Goal: Information Seeking & Learning: Check status

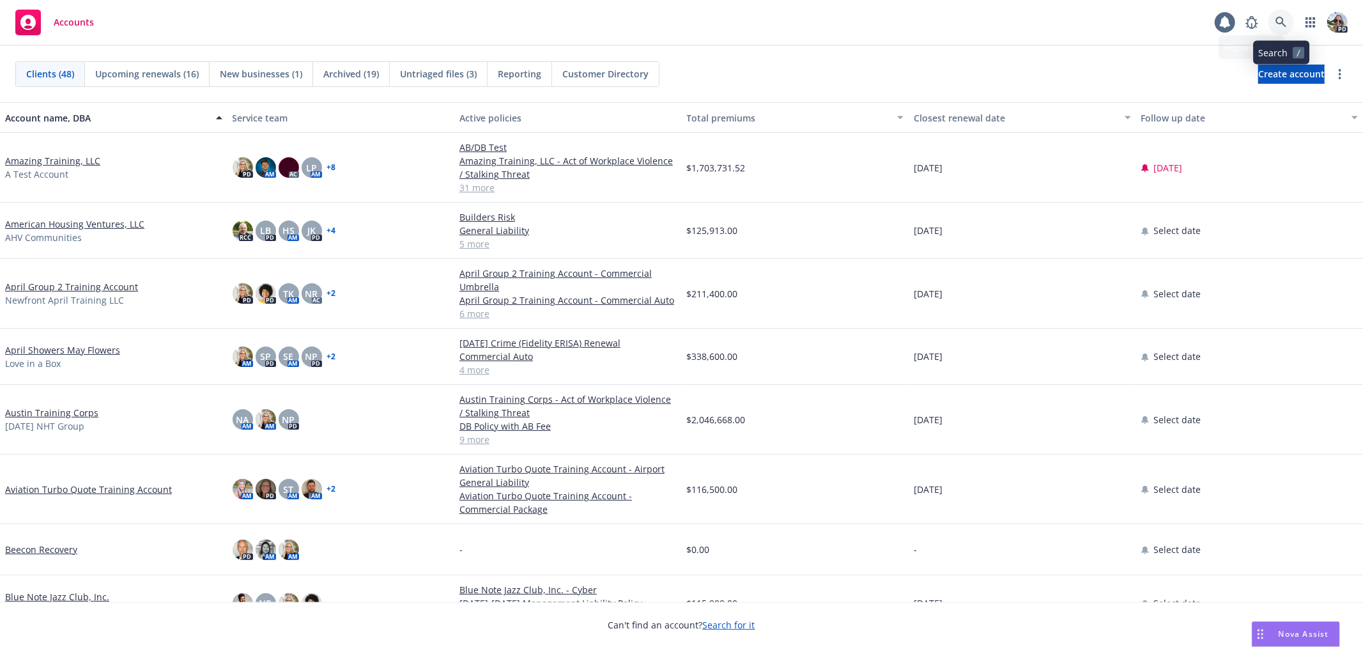
click at [1278, 22] on icon at bounding box center [1281, 22] width 11 height 11
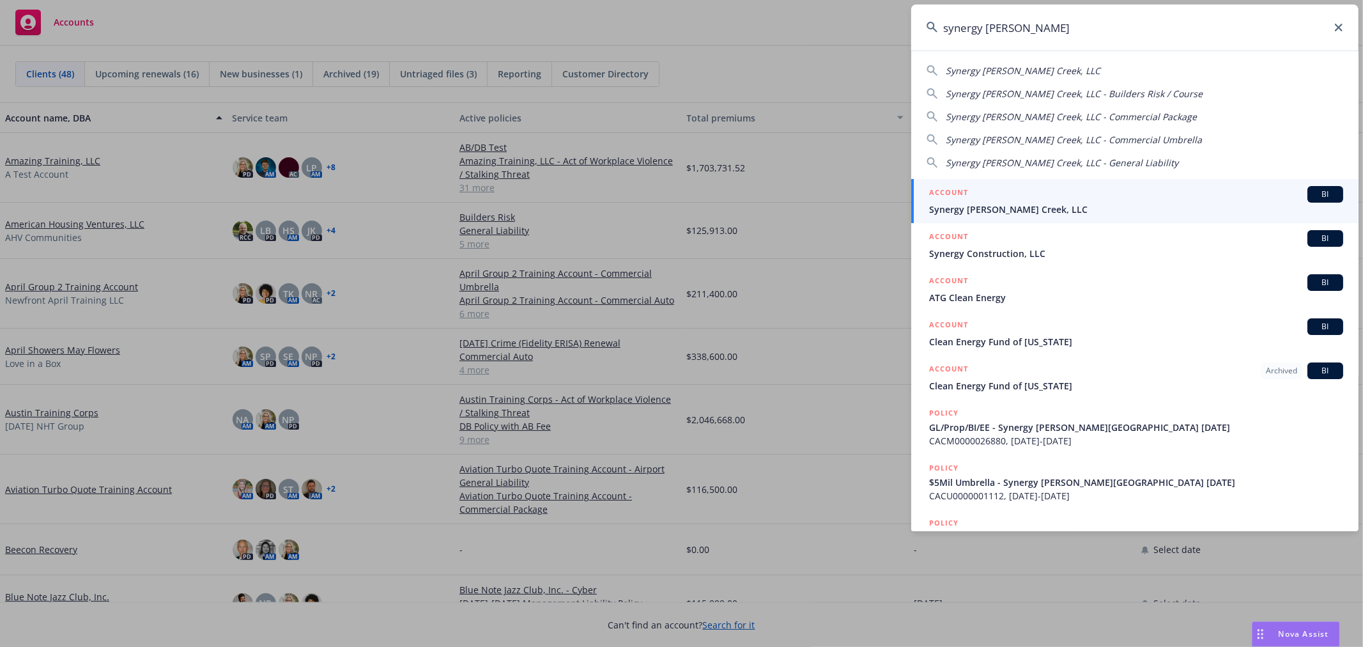
type input "synergy colgan"
click at [968, 209] on span "Synergy [PERSON_NAME] Creek, LLC" at bounding box center [1136, 209] width 414 height 13
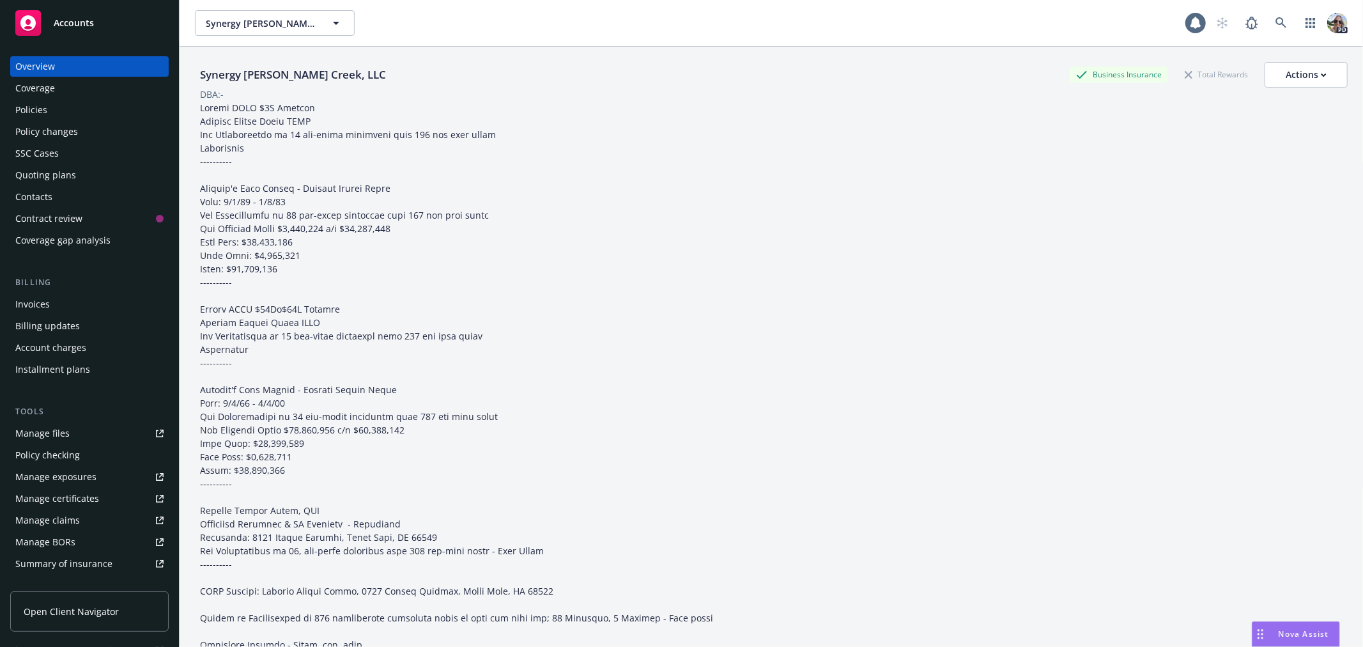
drag, startPoint x: 13, startPoint y: 105, endPoint x: 35, endPoint y: 103, distance: 21.8
click at [15, 105] on link "Policies" at bounding box center [89, 110] width 158 height 20
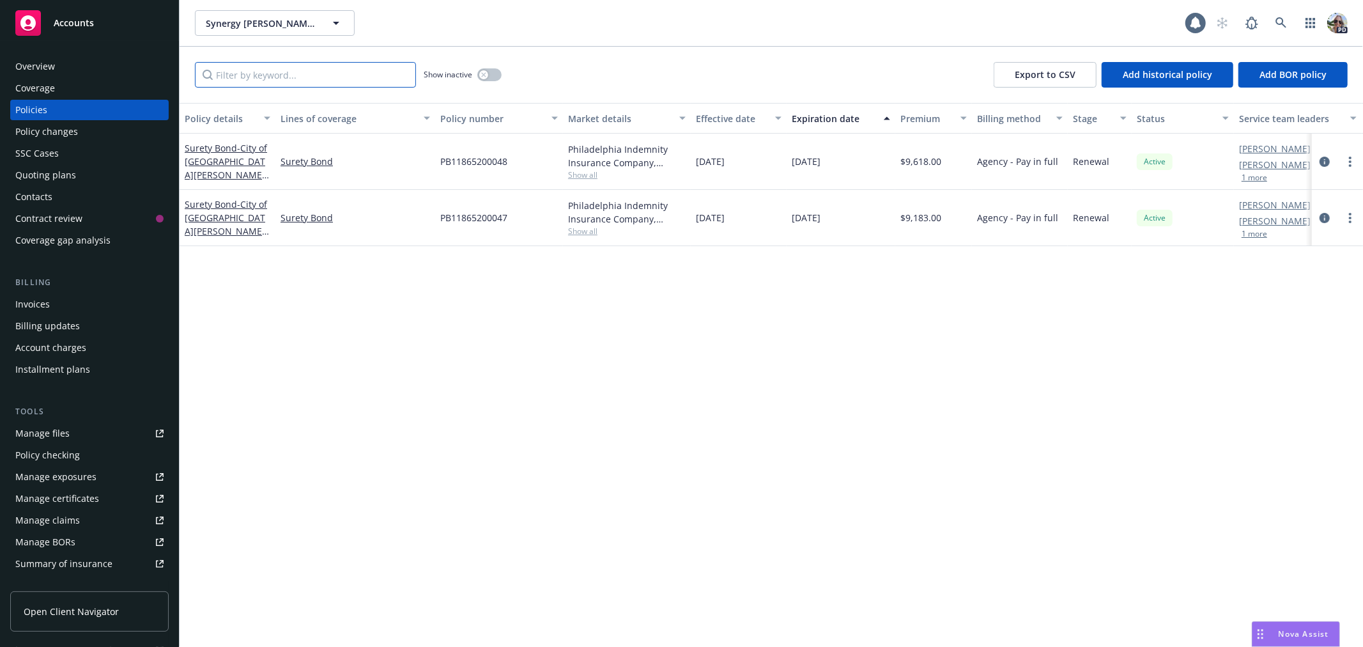
click at [234, 79] on input "Filter by keyword..." at bounding box center [305, 75] width 221 height 26
paste input "CACU0000001112"
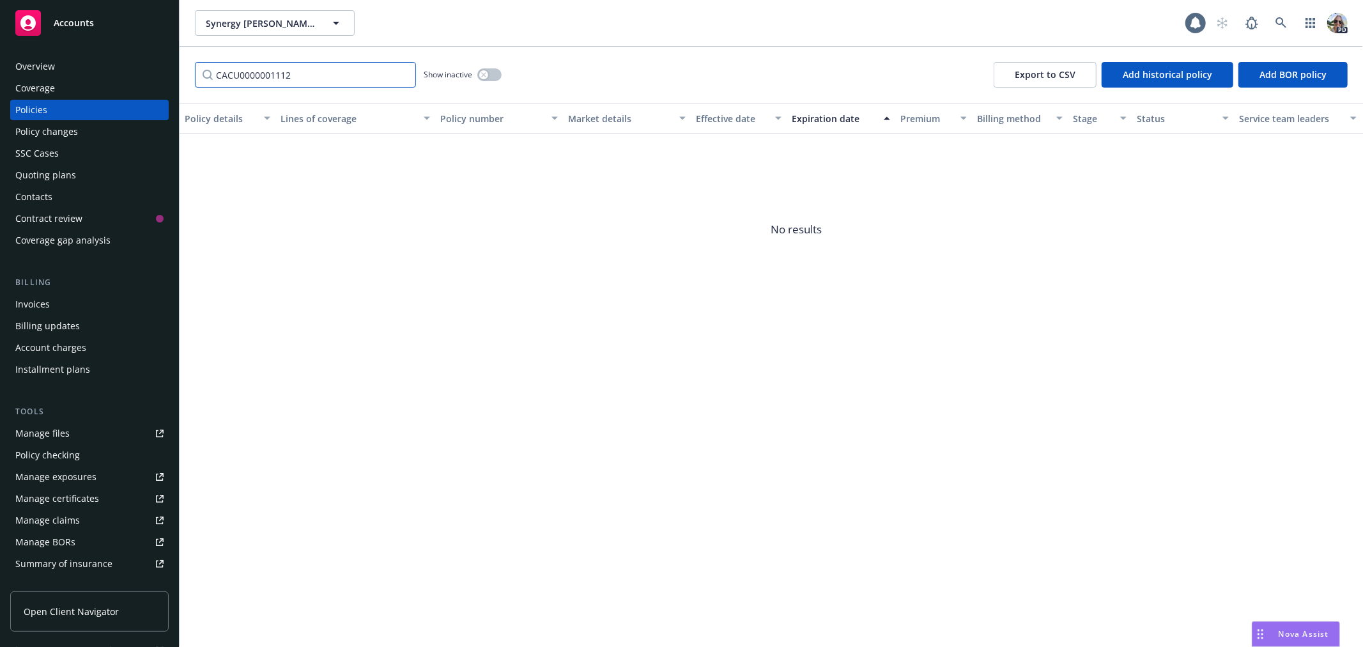
type input "CACU0000001112"
click at [477, 72] on button "button" at bounding box center [489, 74] width 24 height 13
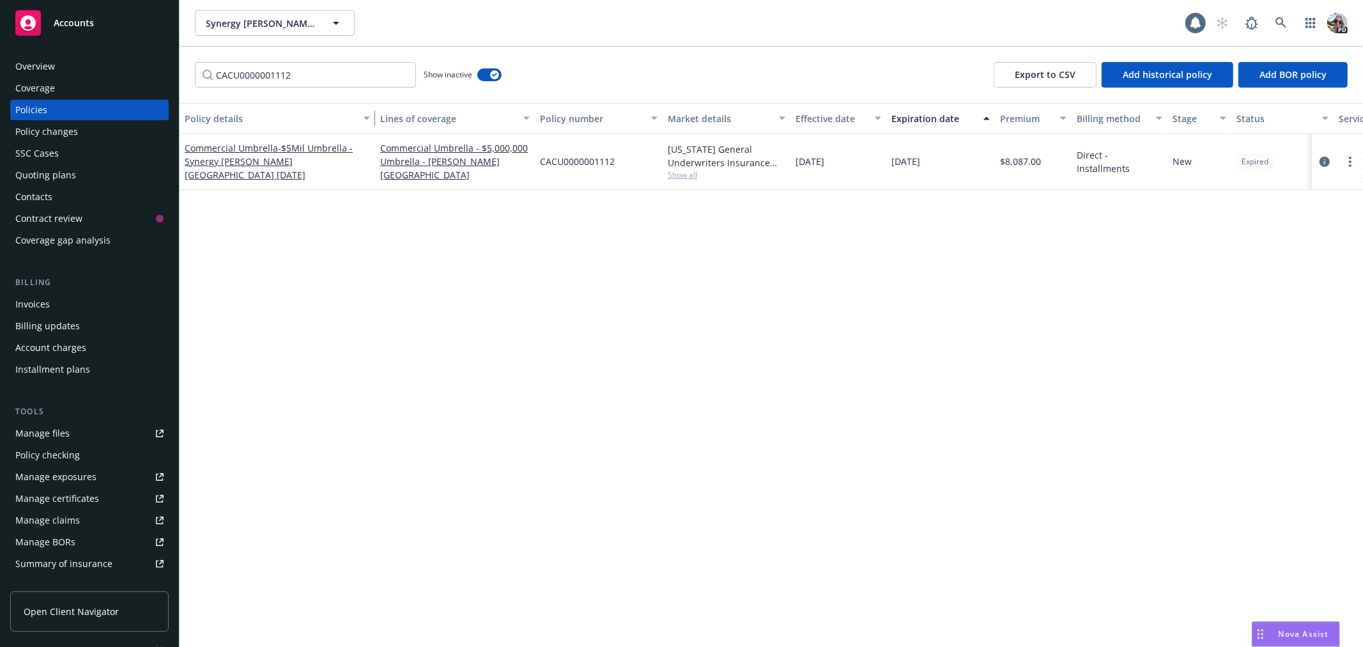
drag, startPoint x: 272, startPoint y: 128, endPoint x: 371, endPoint y: 126, distance: 99.7
click at [371, 126] on div "button" at bounding box center [369, 118] width 6 height 29
click at [258, 151] on link "Commercial Umbrella - $5Mil Umbrella - Synergy Colgan Creek 8/15/24" at bounding box center [269, 161] width 168 height 39
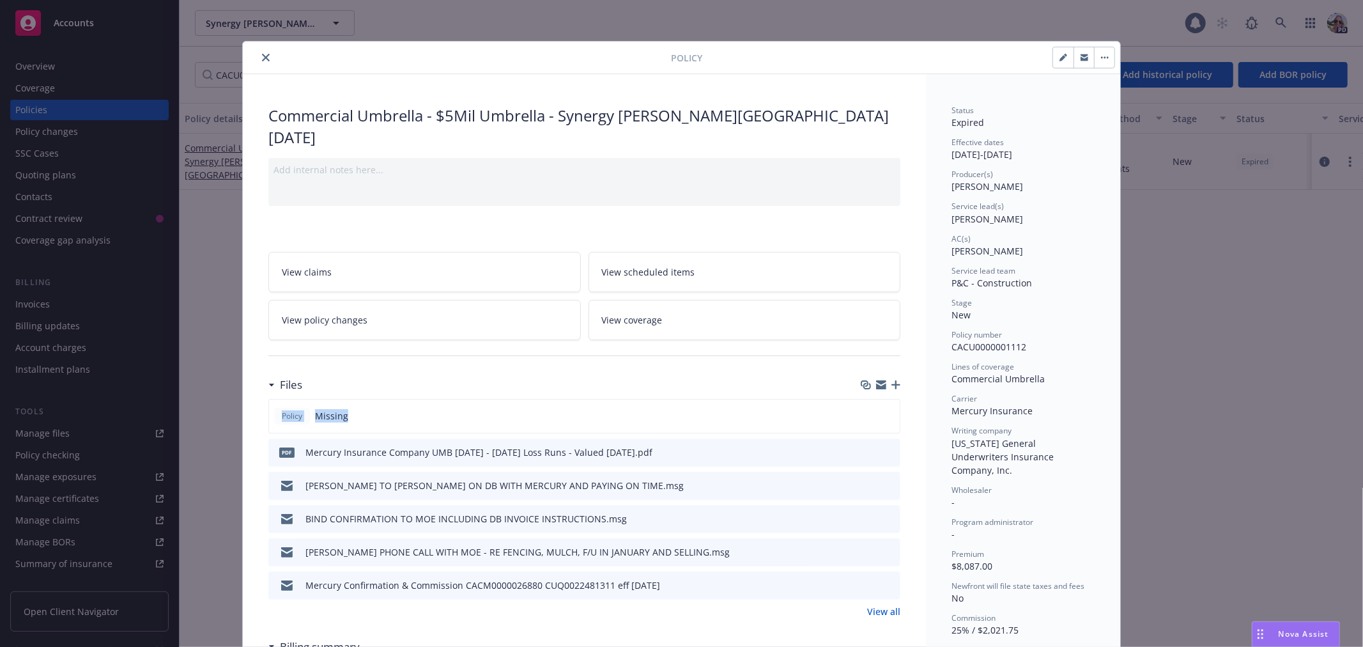
drag, startPoint x: 381, startPoint y: 390, endPoint x: 246, endPoint y: 390, distance: 134.8
click at [246, 390] on div "Commercial Umbrella - $5Mil Umbrella - Synergy Colgan Creek 8/15/24 Add interna…" at bounding box center [584, 646] width 683 height 1145
click at [882, 605] on link "View all" at bounding box center [883, 611] width 33 height 13
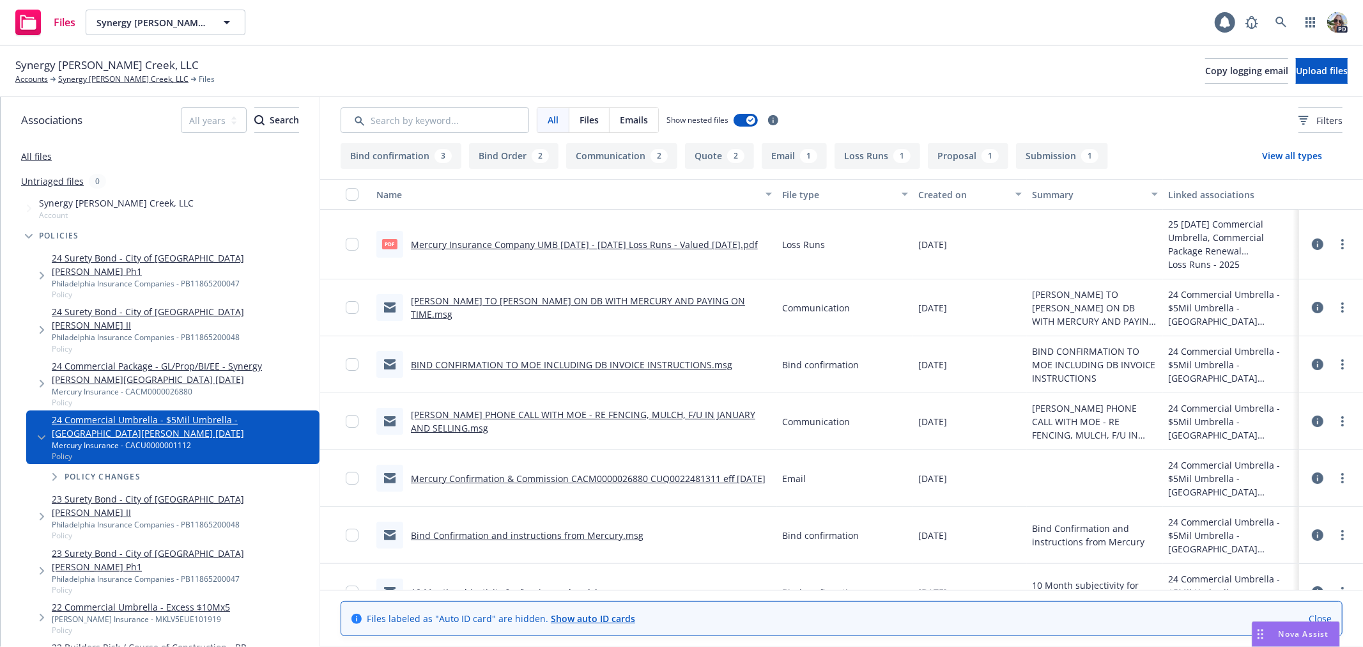
click at [461, 245] on link "Mercury Insurance Company UMB 2024 - 2025 Loss Runs - Valued 2025-05-19.pdf" at bounding box center [584, 244] width 347 height 12
click at [81, 83] on link "Synergy [PERSON_NAME] Creek, LLC" at bounding box center [123, 79] width 130 height 12
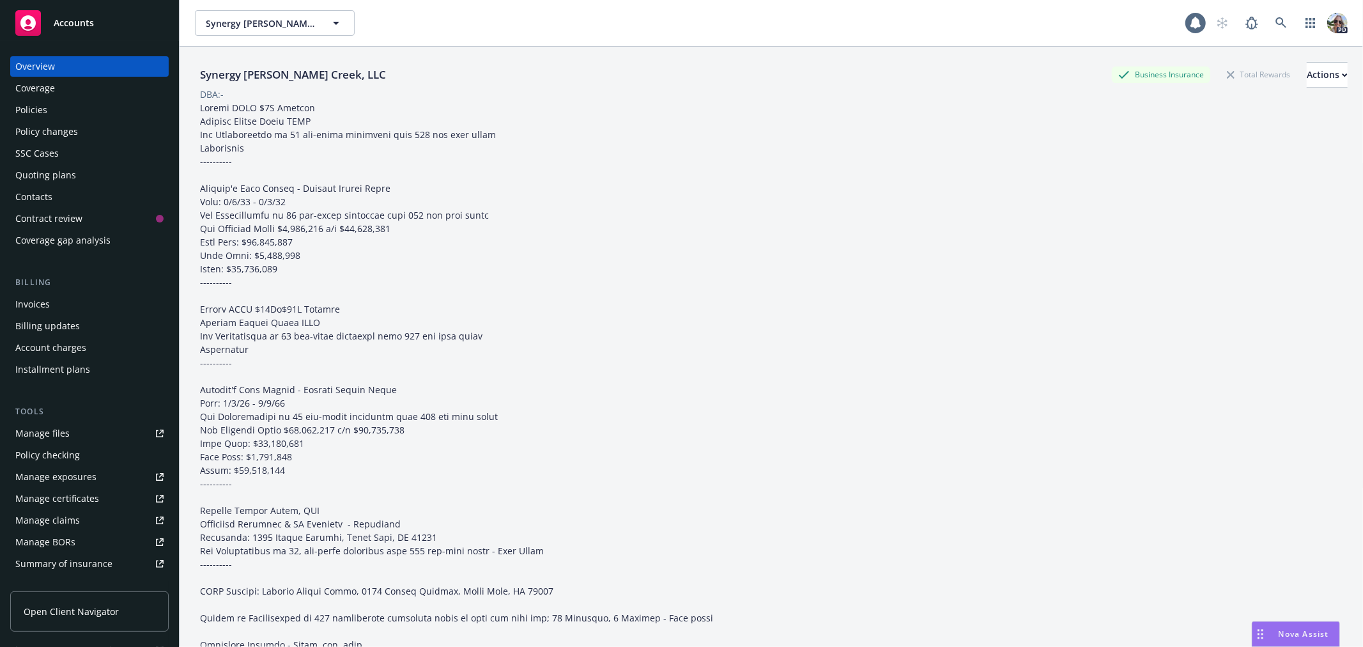
click at [19, 109] on div "Policies" at bounding box center [31, 110] width 32 height 20
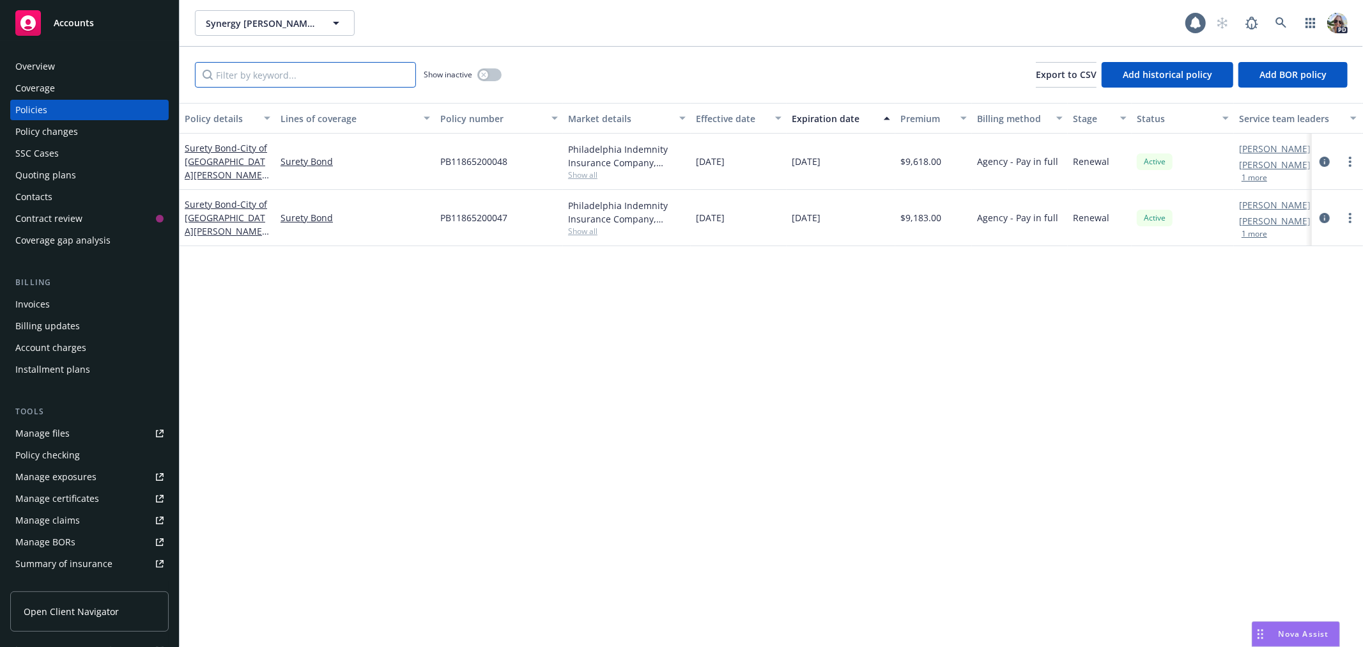
click at [281, 77] on input "Filter by keyword..." at bounding box center [305, 75] width 221 height 26
paste input "CACU0000001112"
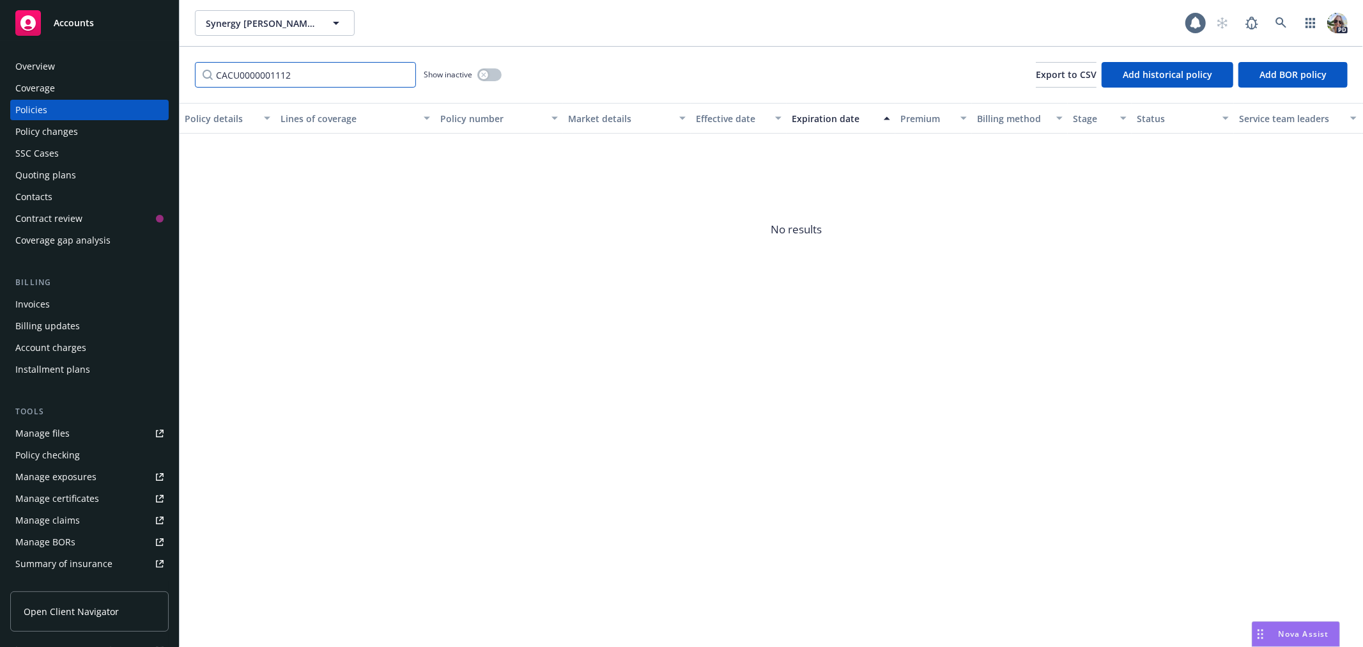
type input "CACU0000001112"
drag, startPoint x: 489, startPoint y: 74, endPoint x: 489, endPoint y: 129, distance: 55.0
click at [489, 70] on button "button" at bounding box center [489, 74] width 24 height 13
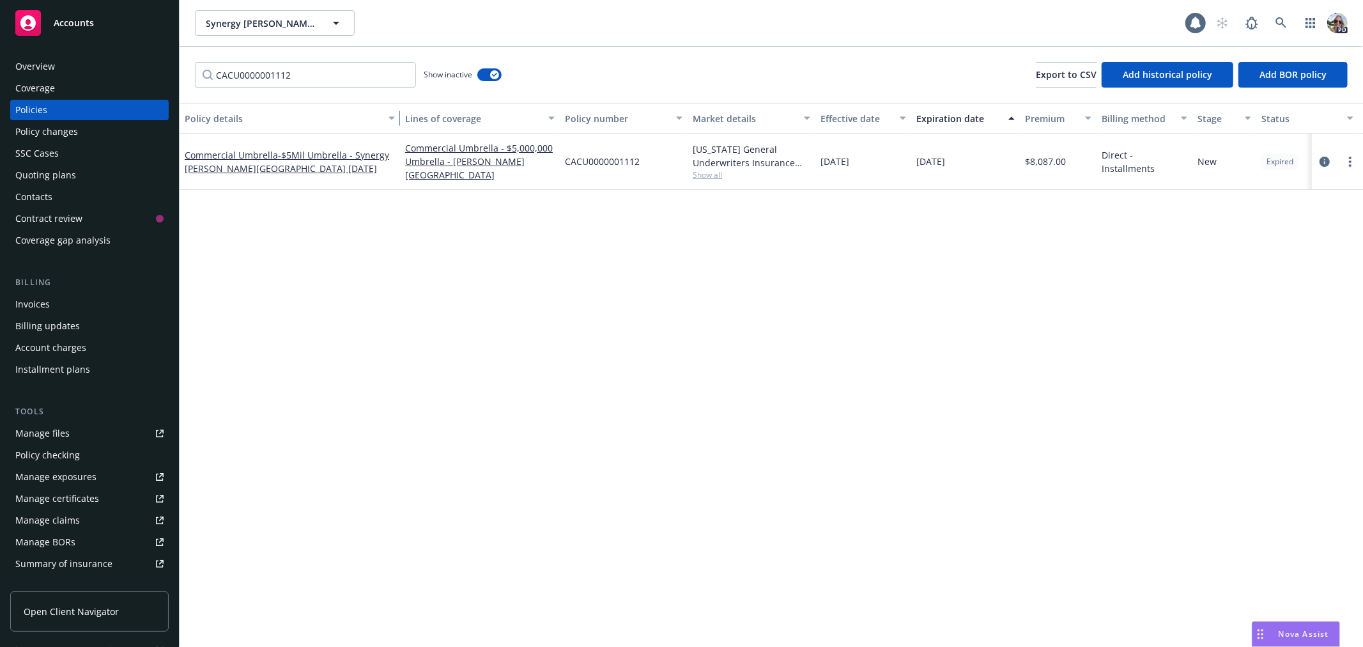
drag, startPoint x: 274, startPoint y: 124, endPoint x: 398, endPoint y: 126, distance: 124.6
click at [398, 126] on button "Policy details" at bounding box center [290, 118] width 220 height 31
click at [435, 150] on link "Commercial Umbrella - $5,000,000 Umbrella - [PERSON_NAME][GEOGRAPHIC_DATA]" at bounding box center [480, 161] width 150 height 40
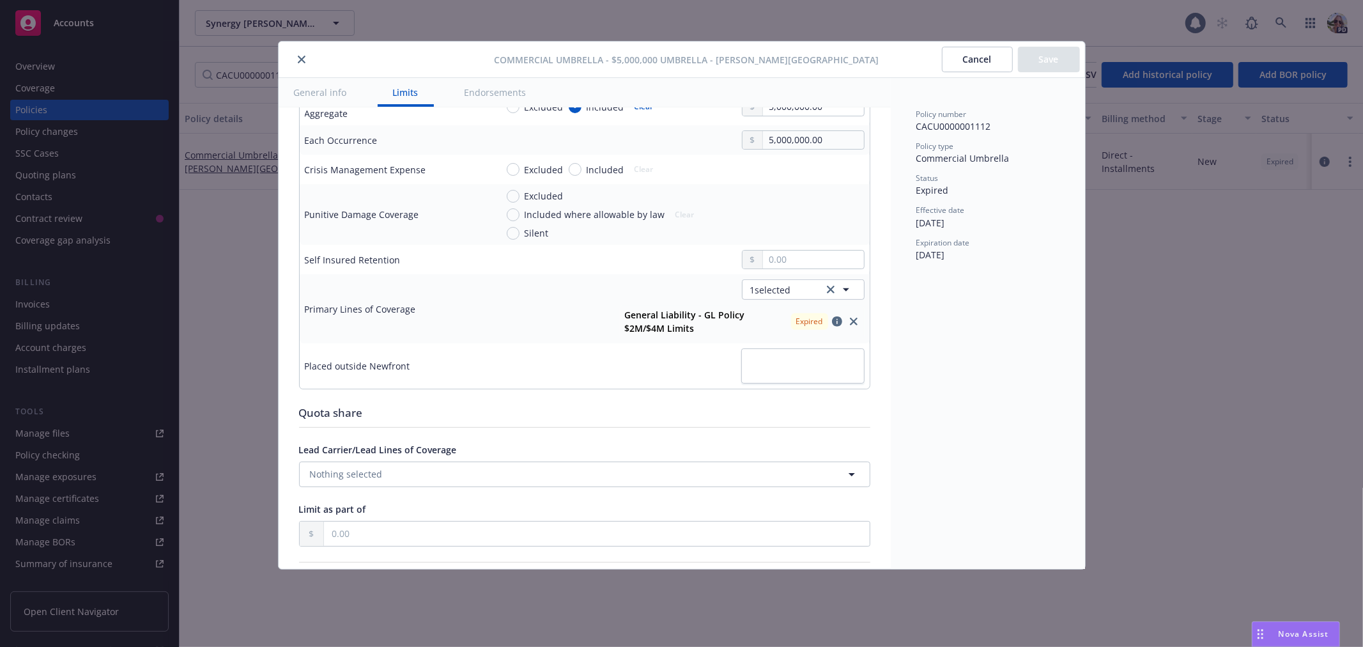
scroll to position [304, 0]
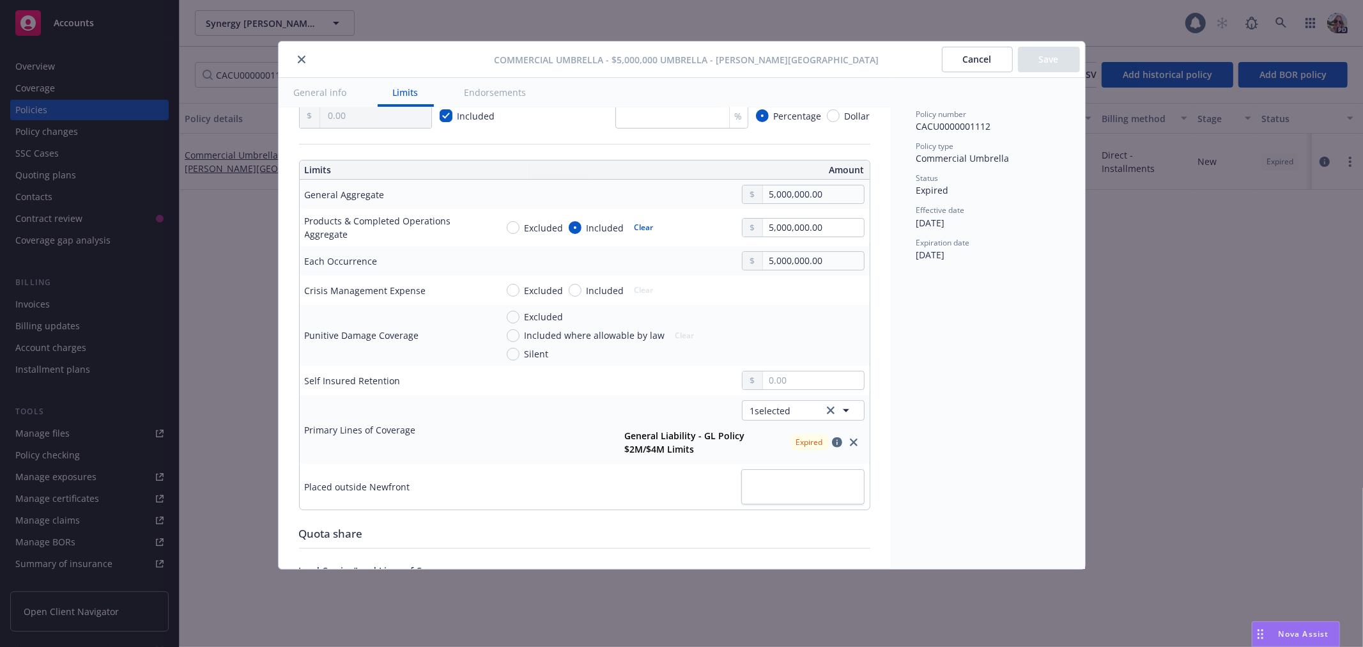
click at [685, 436] on strong "General Liability - GL Policy $2M/$4M Limits" at bounding box center [685, 442] width 120 height 26
click at [663, 433] on strong "General Liability - GL Policy $2M/$4M Limits" at bounding box center [685, 442] width 120 height 26
click at [789, 408] on button "1 selected" at bounding box center [803, 410] width 123 height 20
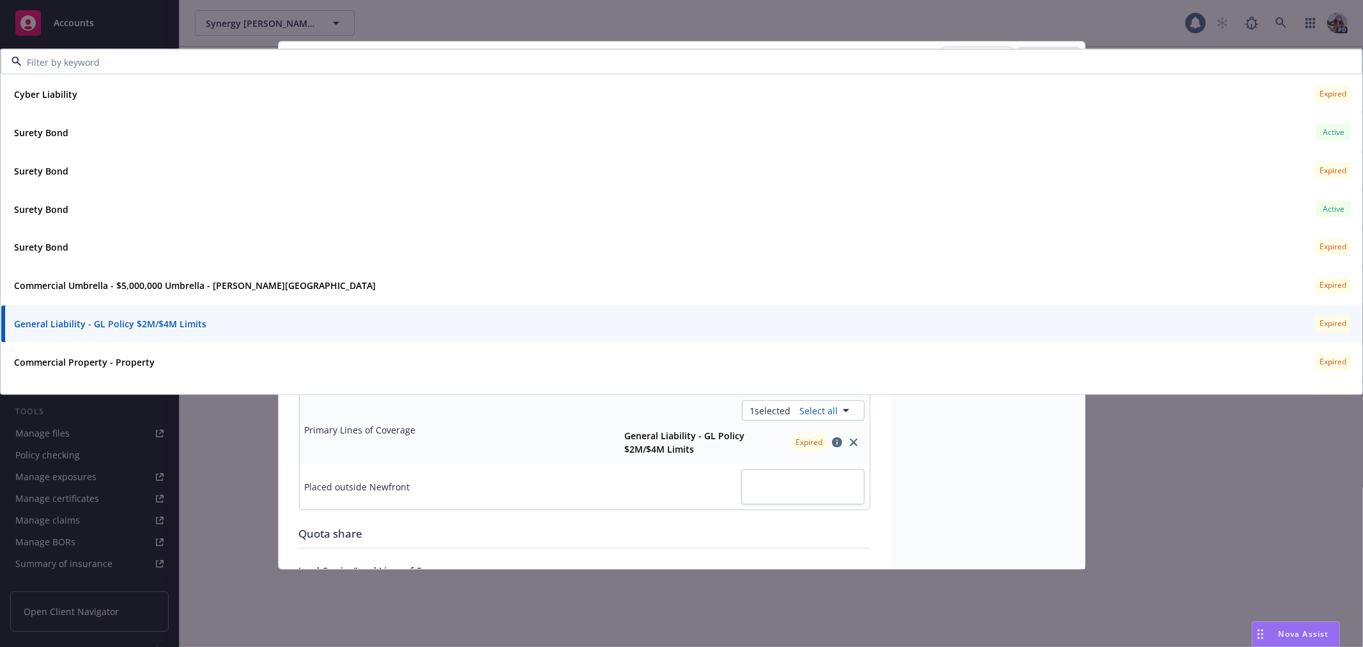
click at [491, 539] on div "Quota share" at bounding box center [584, 533] width 571 height 17
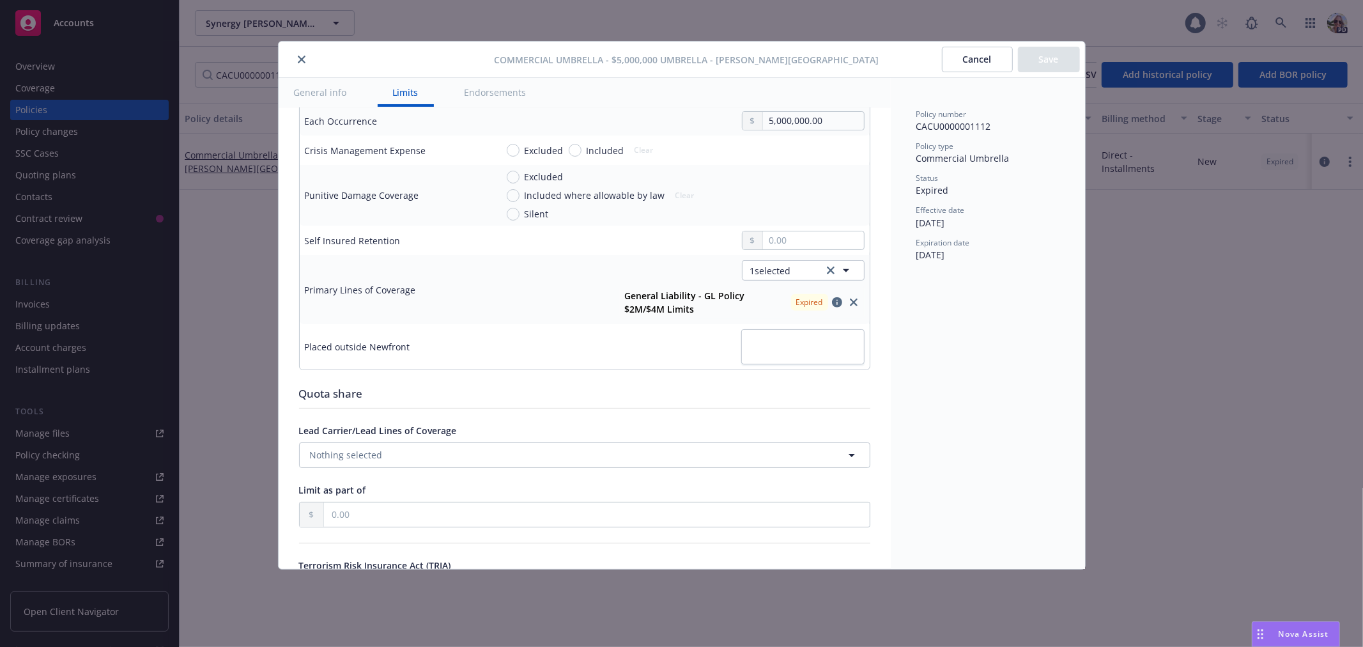
scroll to position [468, 0]
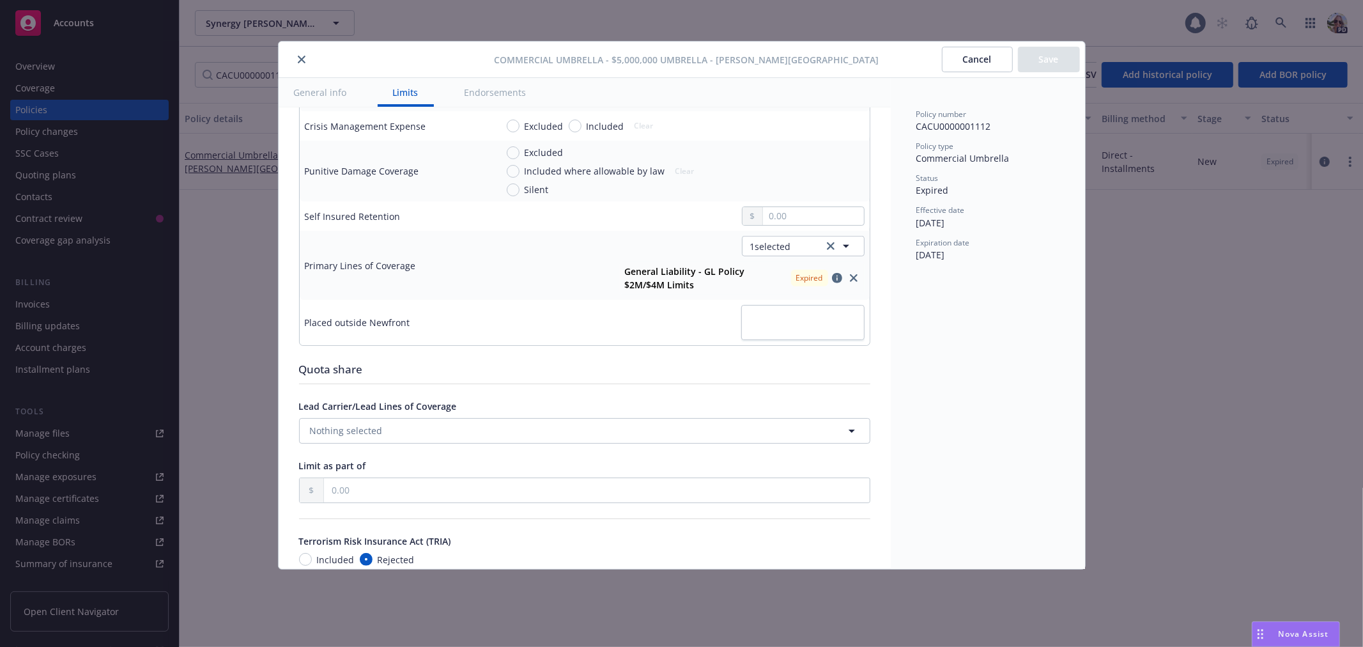
click at [936, 292] on div "Policy number CACU0000001112 Policy type Commercial Umbrella Status Expired Eff…" at bounding box center [988, 323] width 194 height 491
drag, startPoint x: 966, startPoint y: 222, endPoint x: 906, endPoint y: 222, distance: 59.4
click at [906, 222] on div "Policy number CACU0000001112 Policy type Commercial Umbrella Status Expired Eff…" at bounding box center [988, 323] width 194 height 491
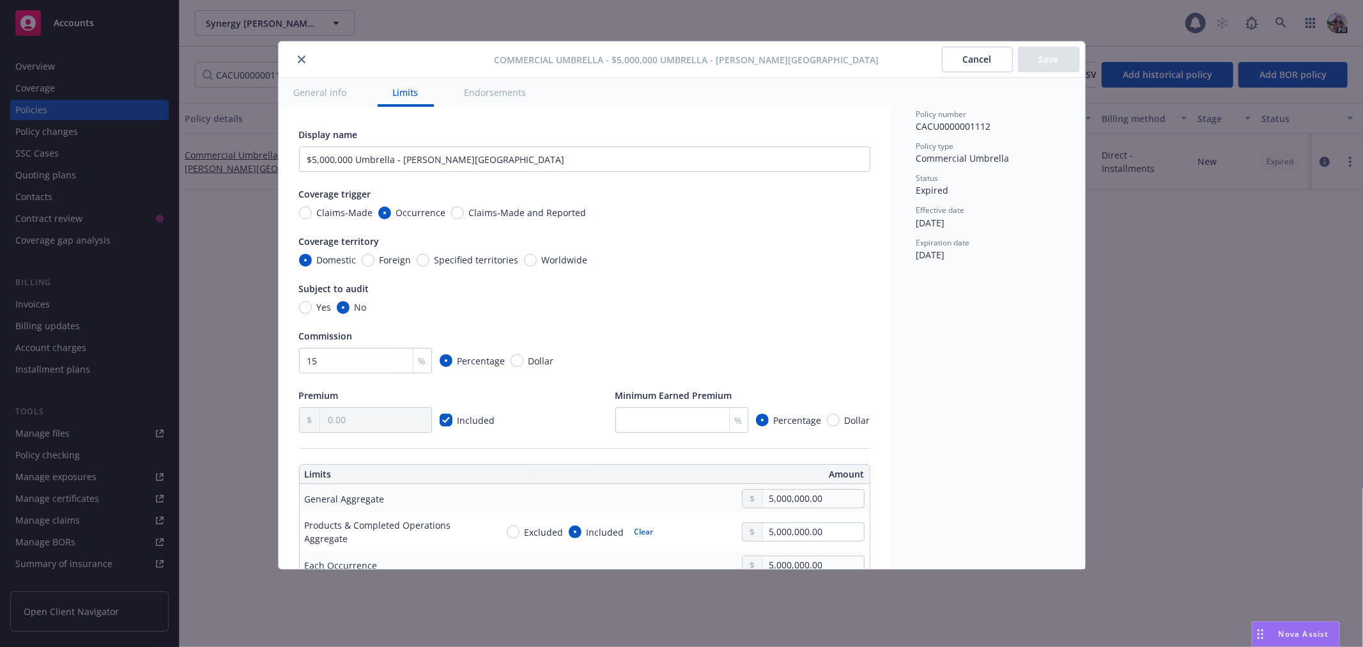
click at [320, 96] on button "General info" at bounding box center [321, 92] width 84 height 29
click at [296, 54] on button "close" at bounding box center [301, 59] width 15 height 15
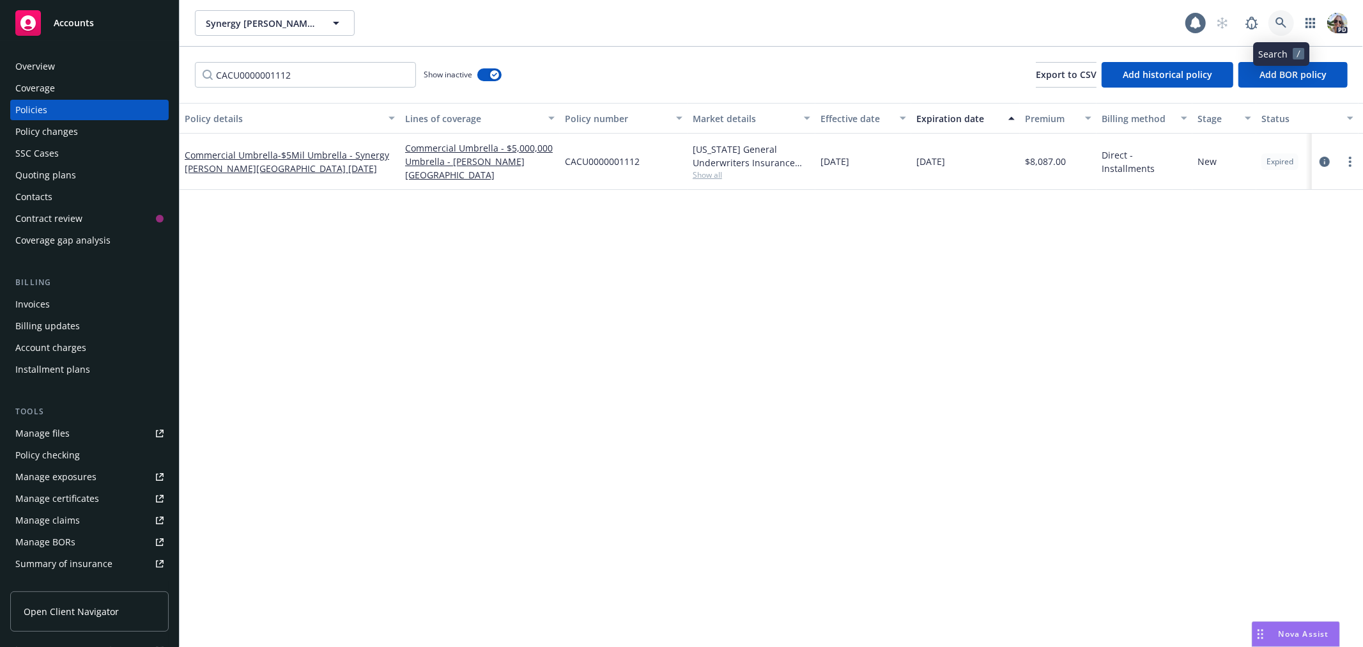
click at [1274, 22] on link at bounding box center [1281, 23] width 26 height 26
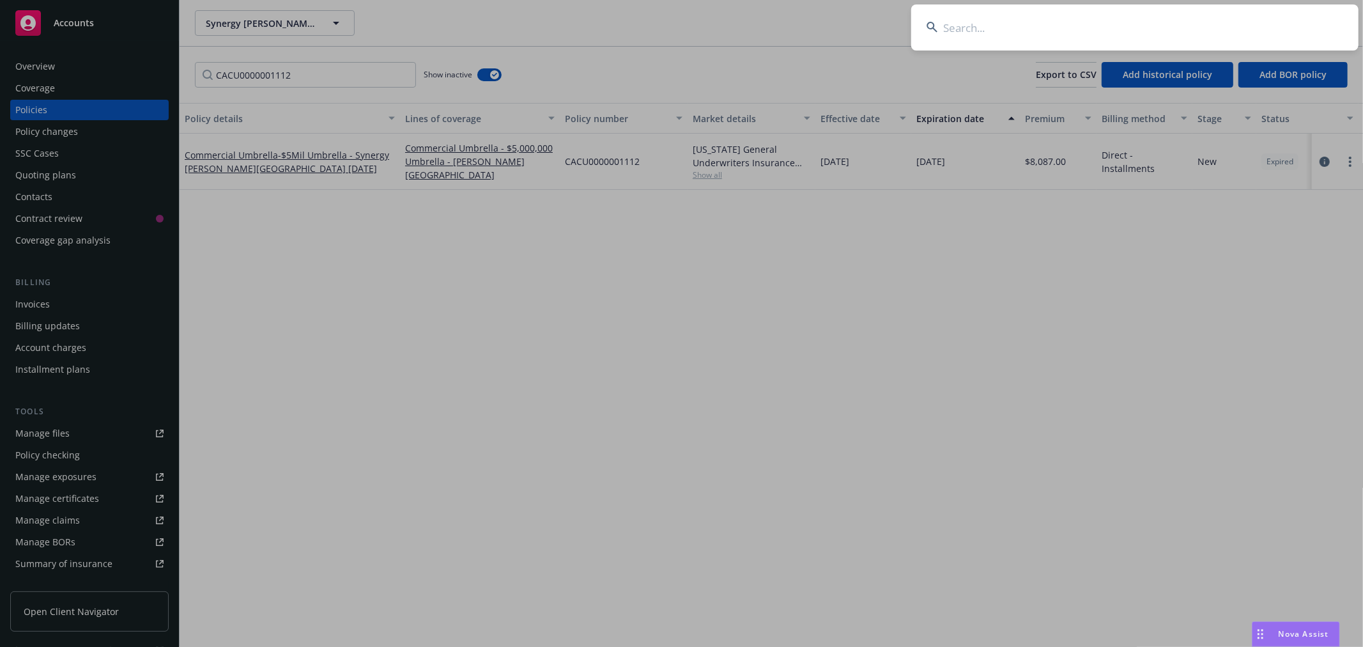
drag, startPoint x: 1026, startPoint y: 23, endPoint x: 1014, endPoint y: 1, distance: 25.4
click at [1022, 16] on input at bounding box center [1134, 27] width 447 height 46
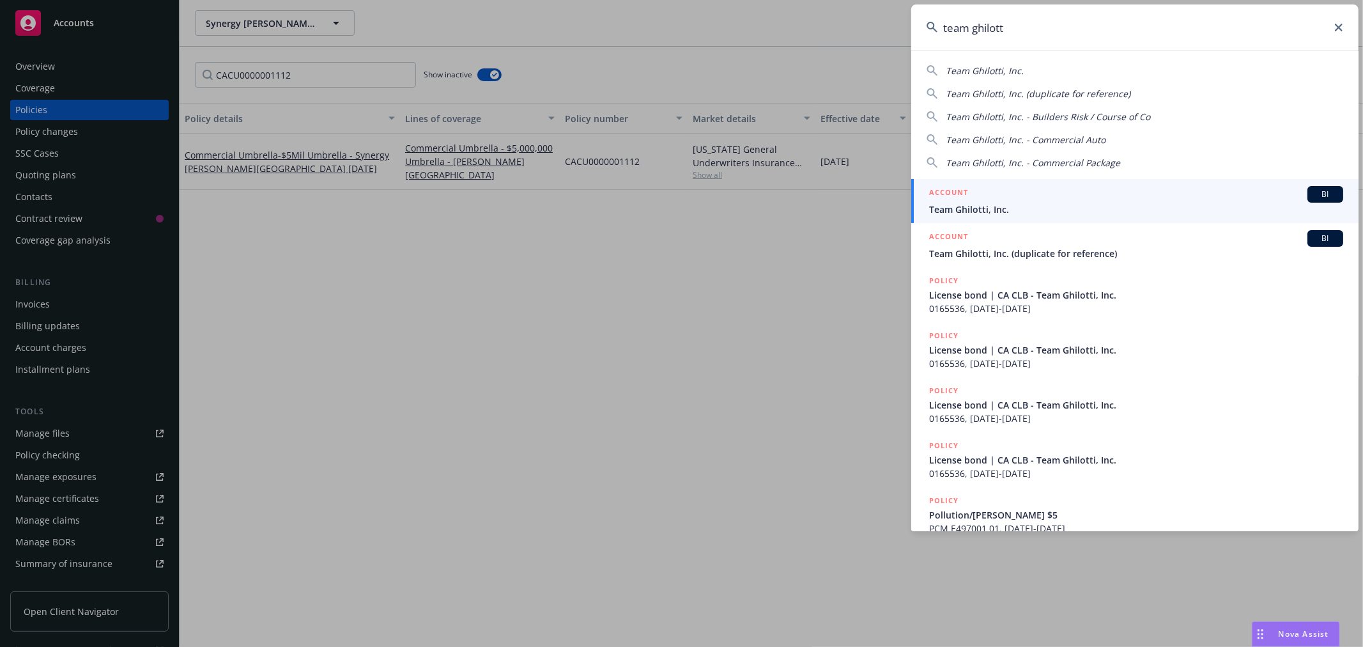
type input "team ghilott"
click at [988, 214] on span "Team Ghilotti, Inc." at bounding box center [1136, 209] width 414 height 13
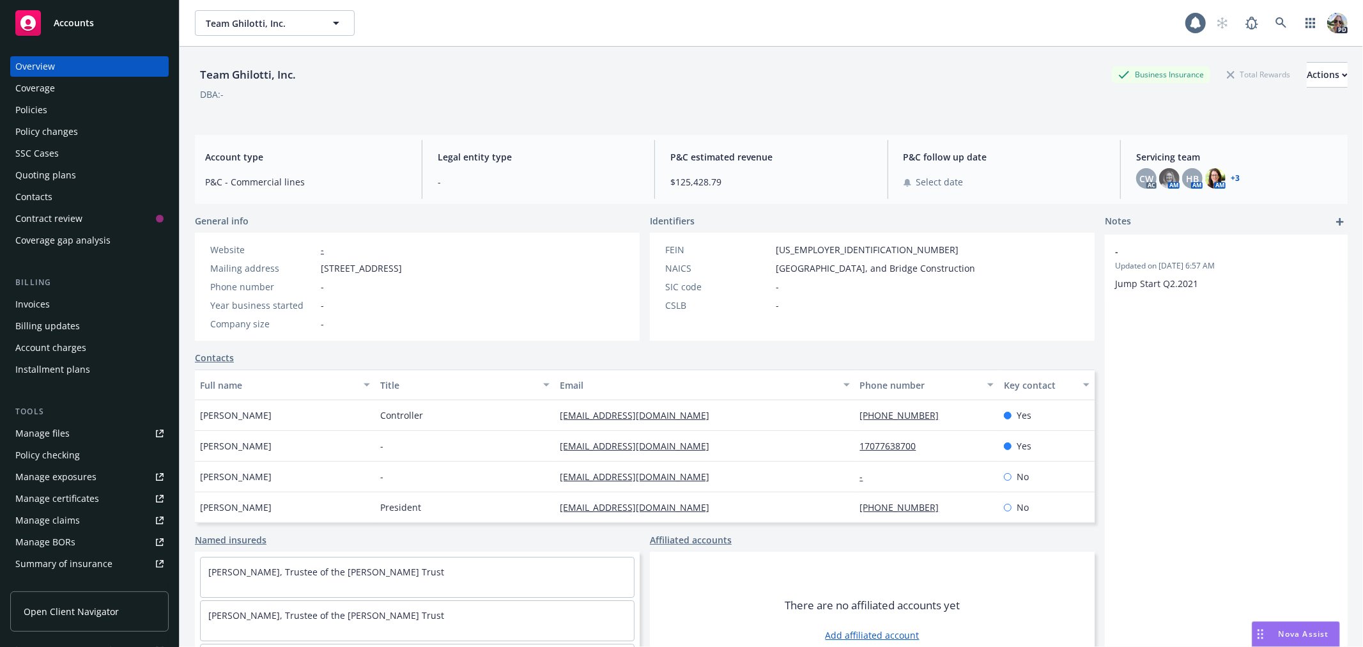
click at [37, 111] on div "Policies" at bounding box center [31, 110] width 32 height 20
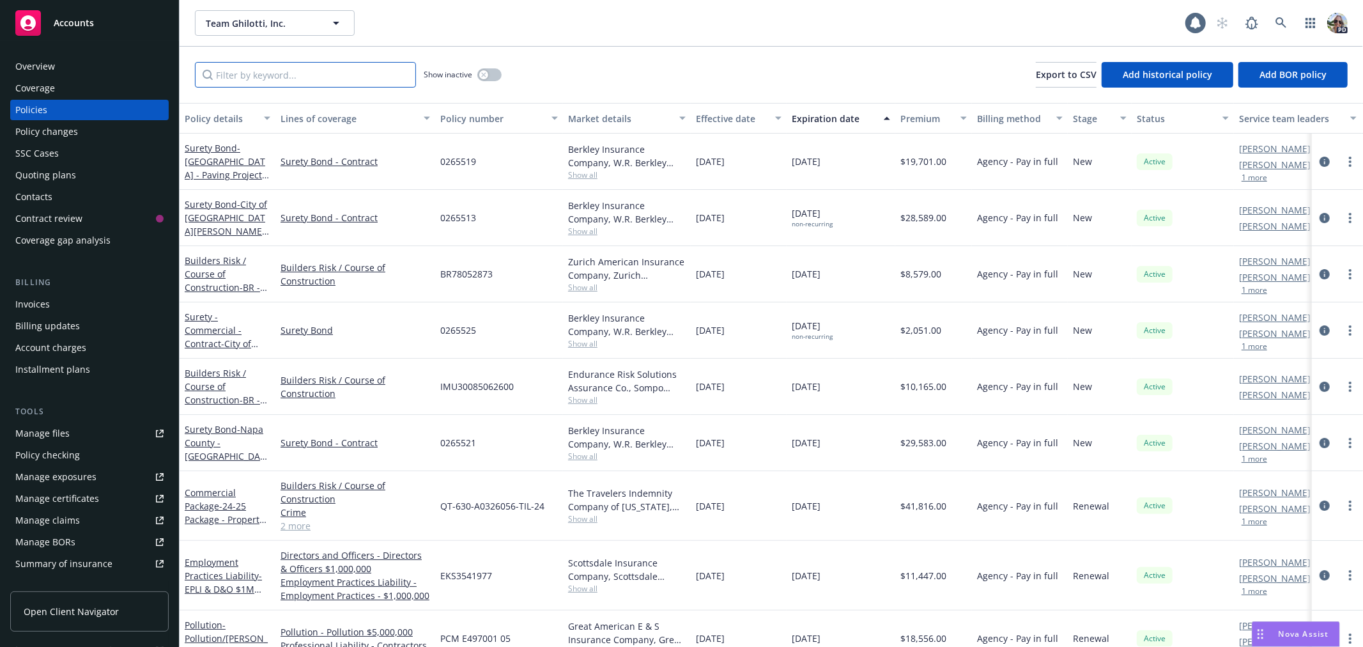
click at [276, 78] on input "Filter by keyword..." at bounding box center [305, 75] width 221 height 26
paste input "CSX00053598P-01"
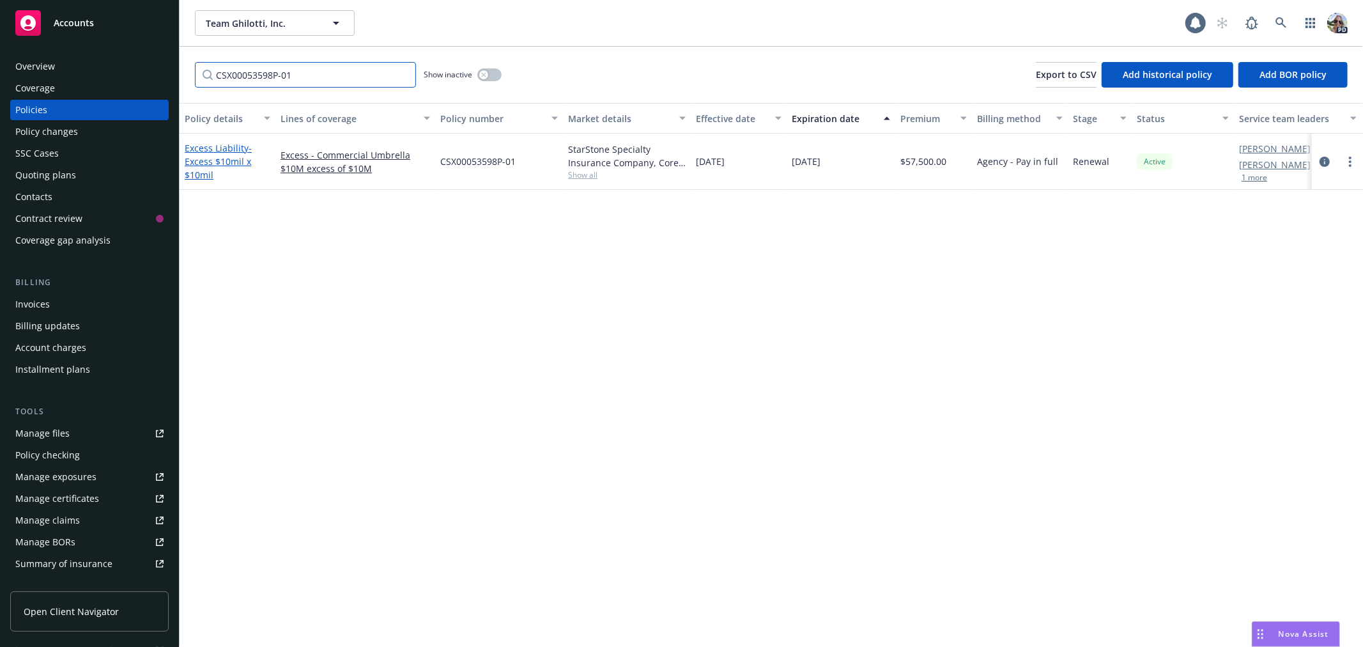
type input "CSX00053598P-01"
click at [222, 151] on link "Excess Liability - Excess $10mil x $10mil" at bounding box center [218, 161] width 67 height 39
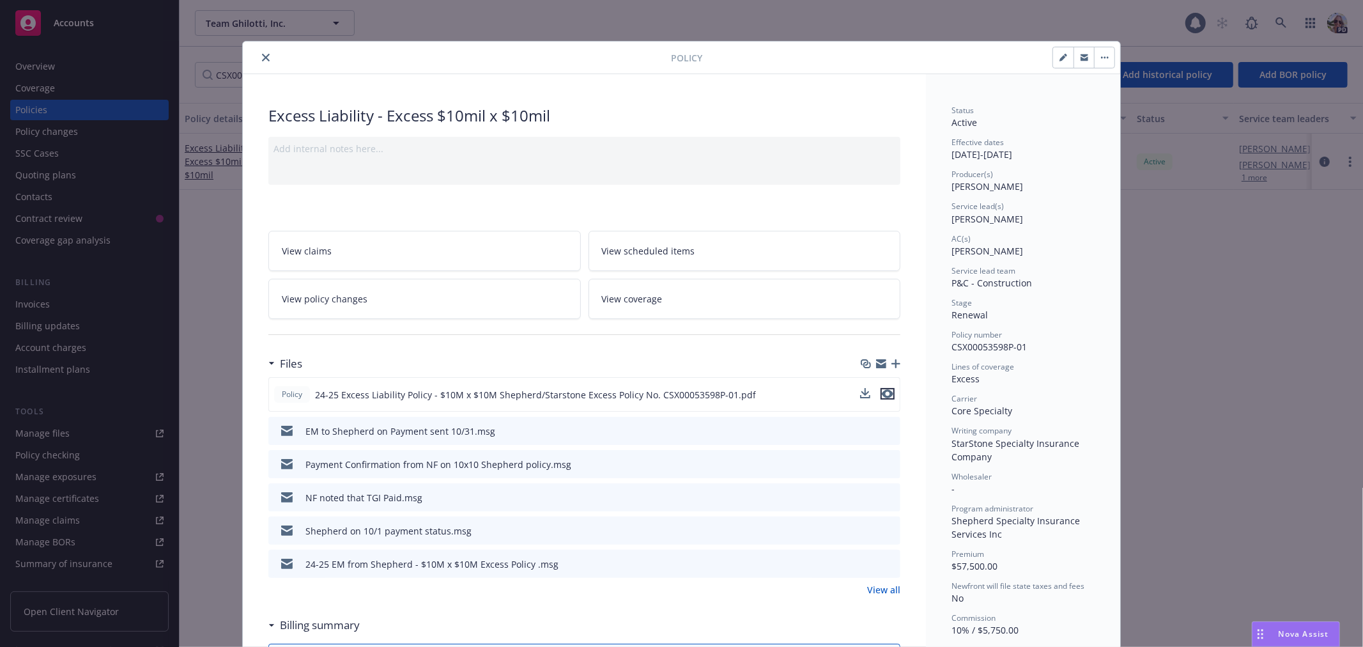
click at [884, 390] on icon "preview file" at bounding box center [888, 393] width 12 height 9
click at [263, 56] on icon "close" at bounding box center [266, 58] width 8 height 8
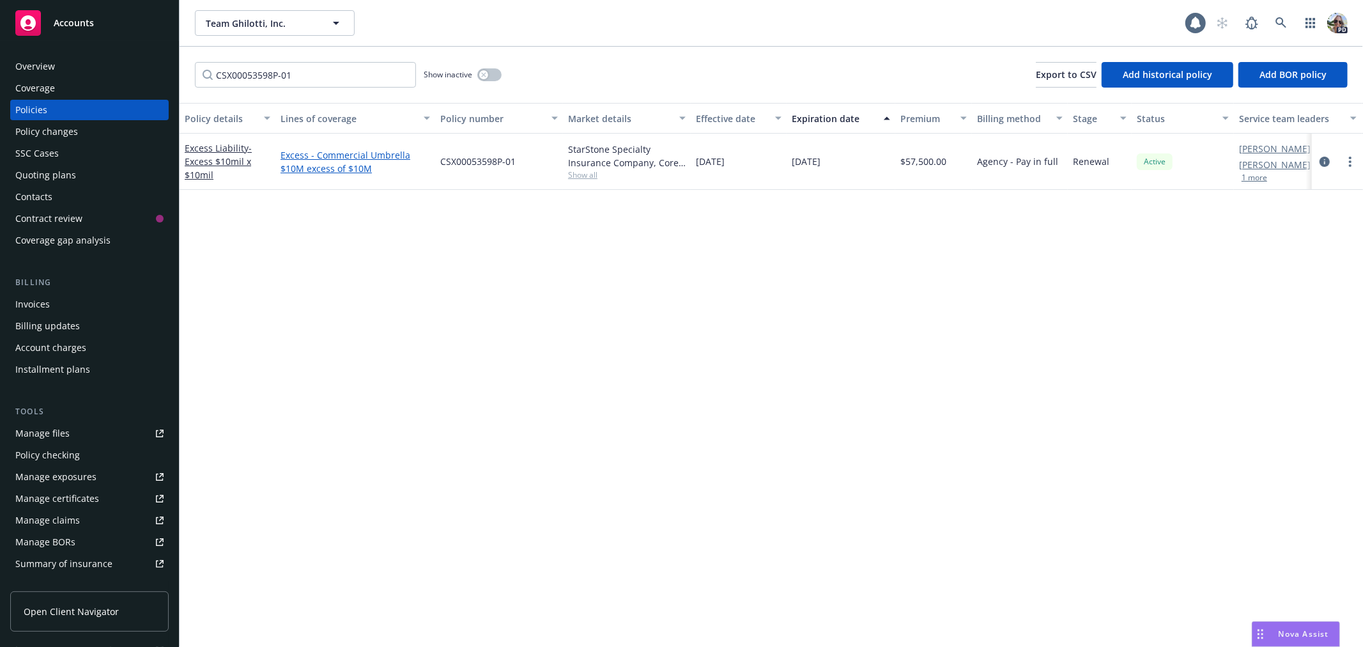
click at [314, 149] on link "Excess - Commercial Umbrella $10M excess of $10M" at bounding box center [356, 161] width 150 height 27
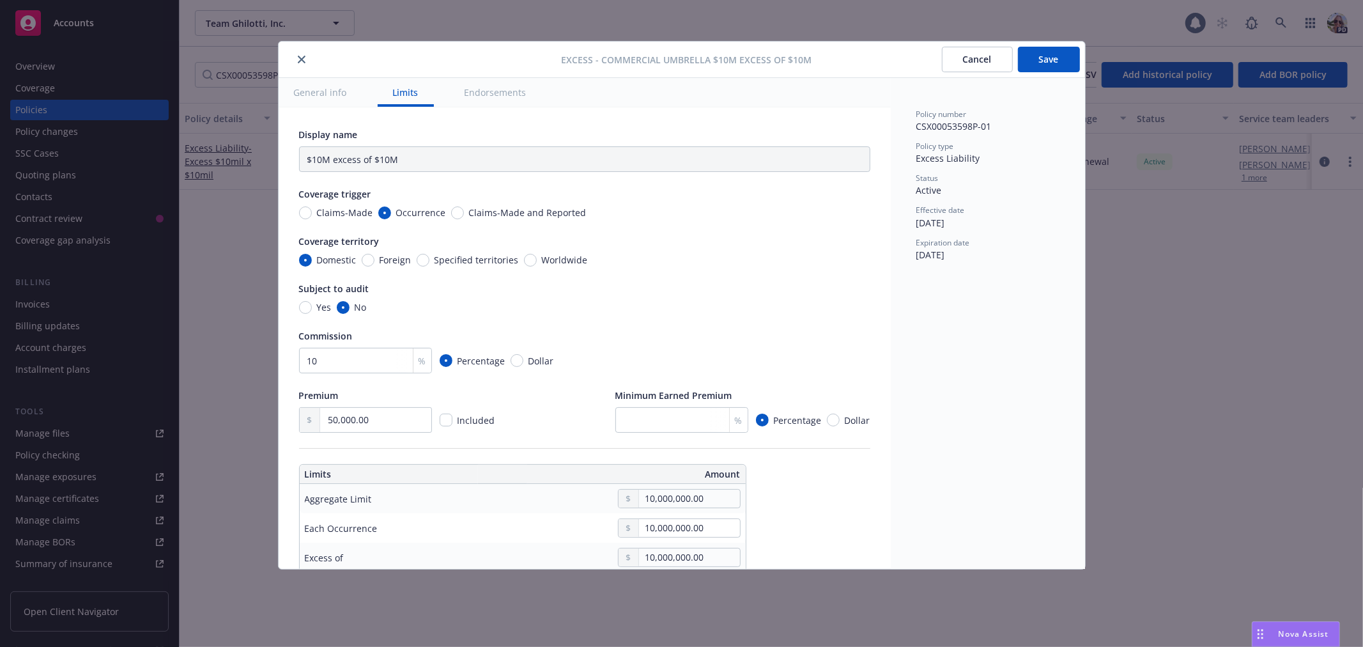
type textarea "x"
type input "Commercial Umbrella $10M excess of $10M"
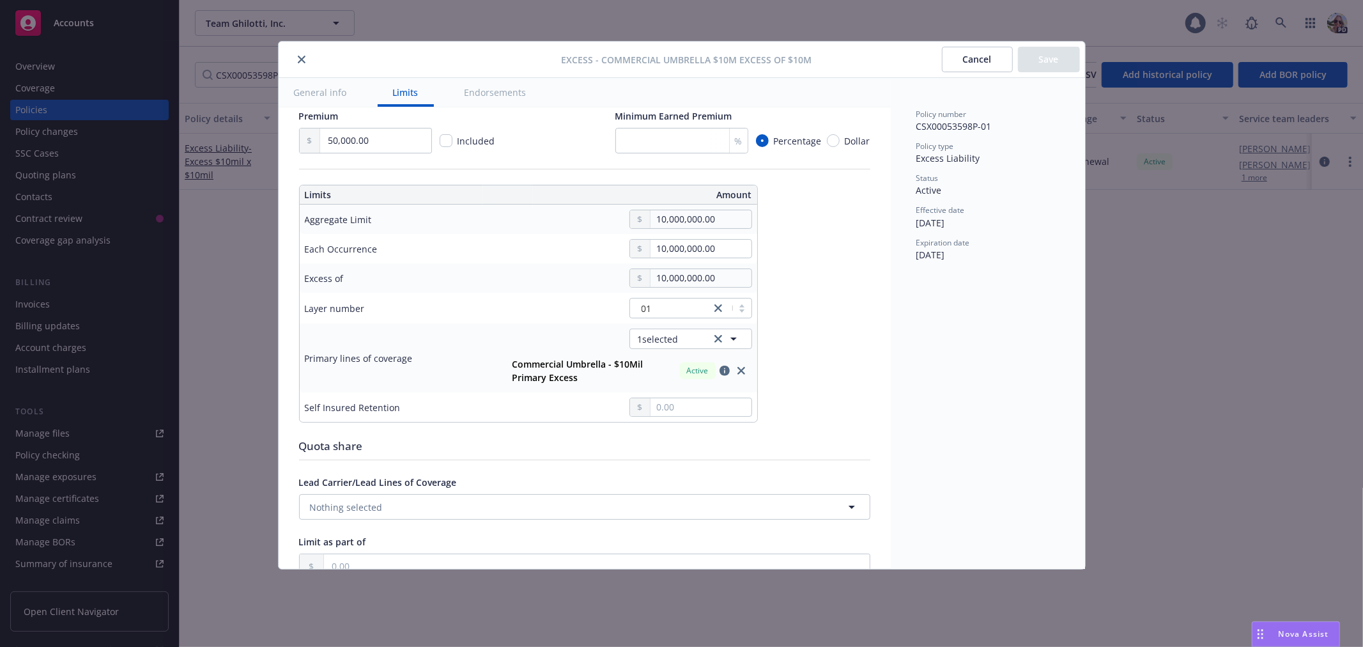
scroll to position [283, 0]
click at [667, 300] on div "01" at bounding box center [670, 304] width 68 height 13
click at [653, 380] on div "02" at bounding box center [690, 380] width 107 height 13
click at [686, 330] on button "1 selected" at bounding box center [690, 335] width 123 height 20
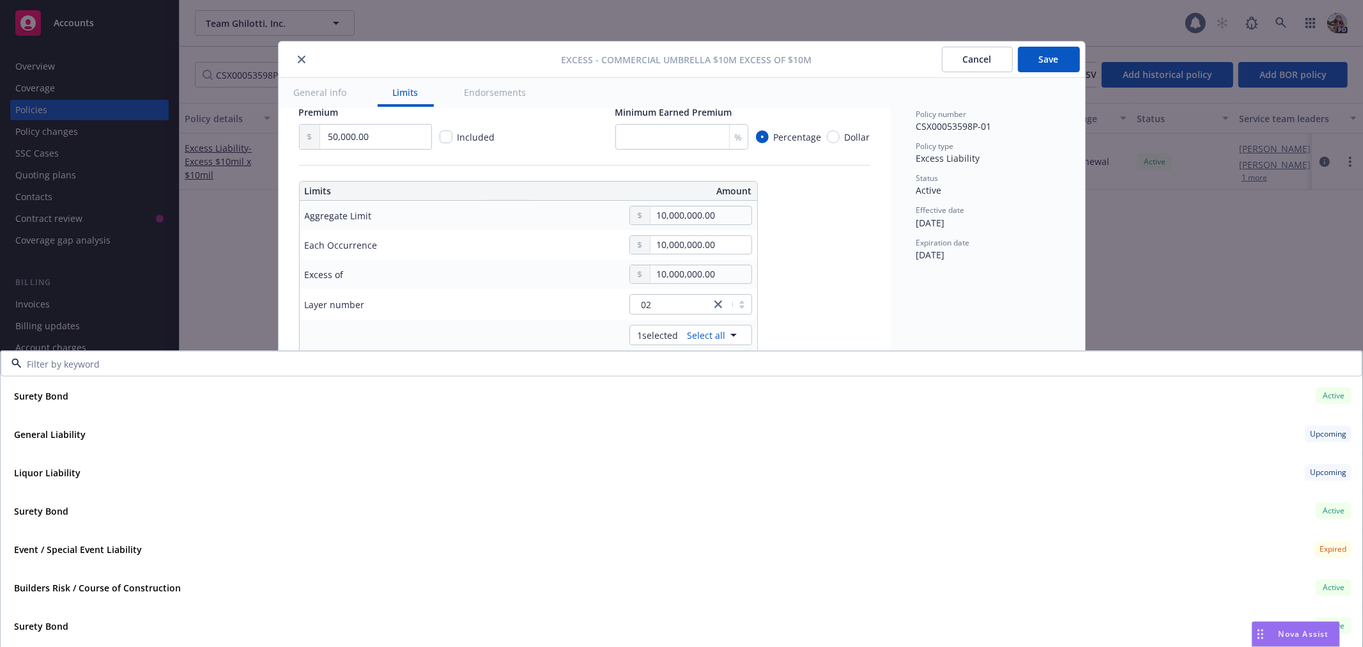
click at [553, 318] on td "02" at bounding box center [624, 304] width 266 height 31
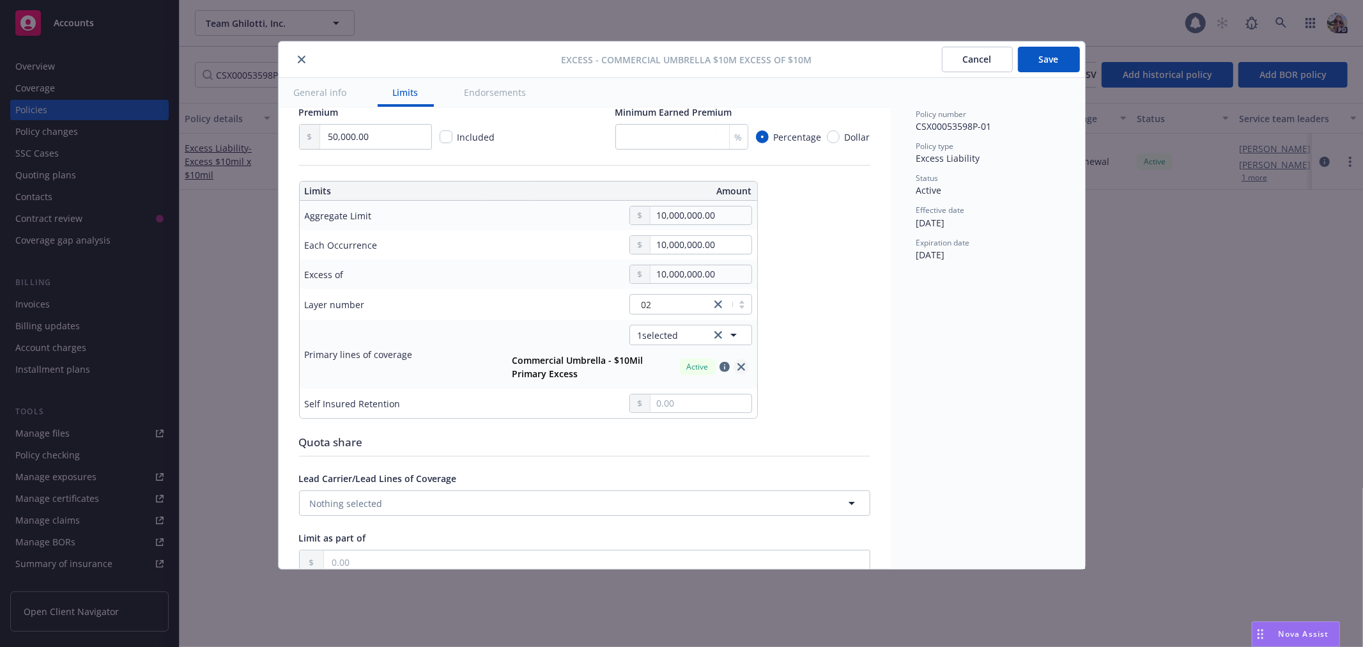
click at [744, 366] on icon "close" at bounding box center [741, 367] width 8 height 8
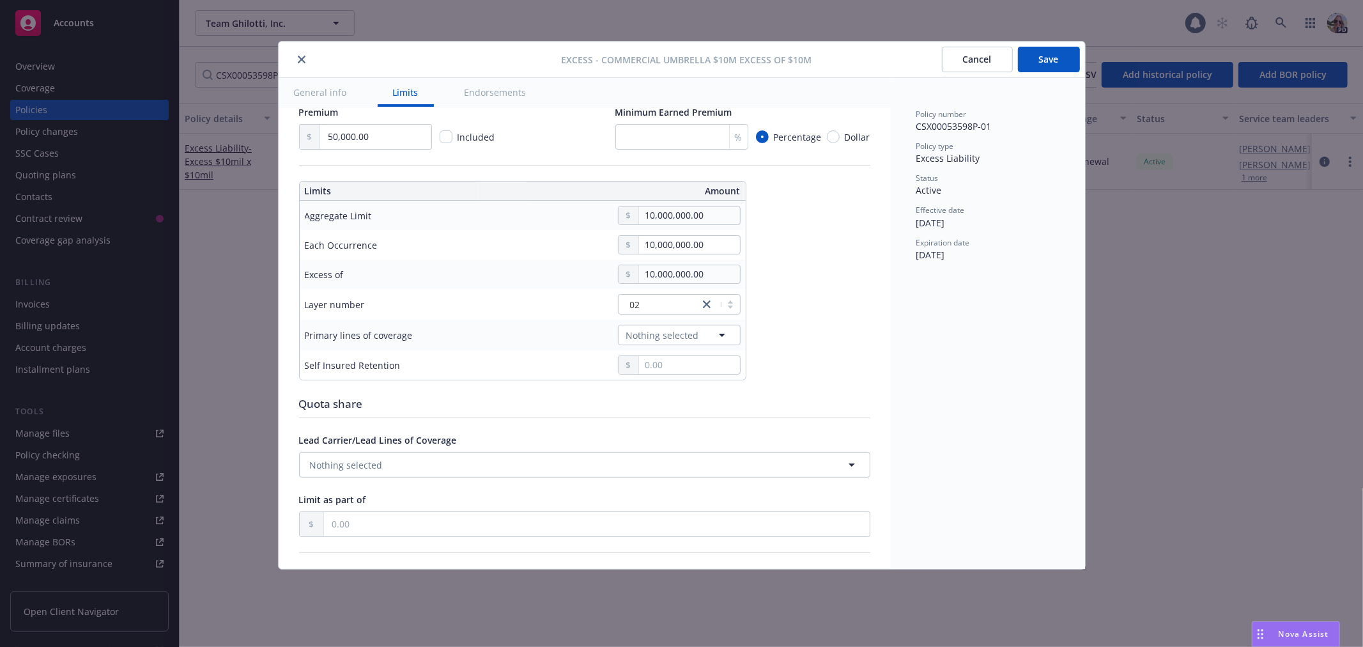
type textarea "x"
type input "$10M excess of $10M"
type textarea "x"
click at [644, 334] on span "Nothing selected" at bounding box center [662, 334] width 73 height 13
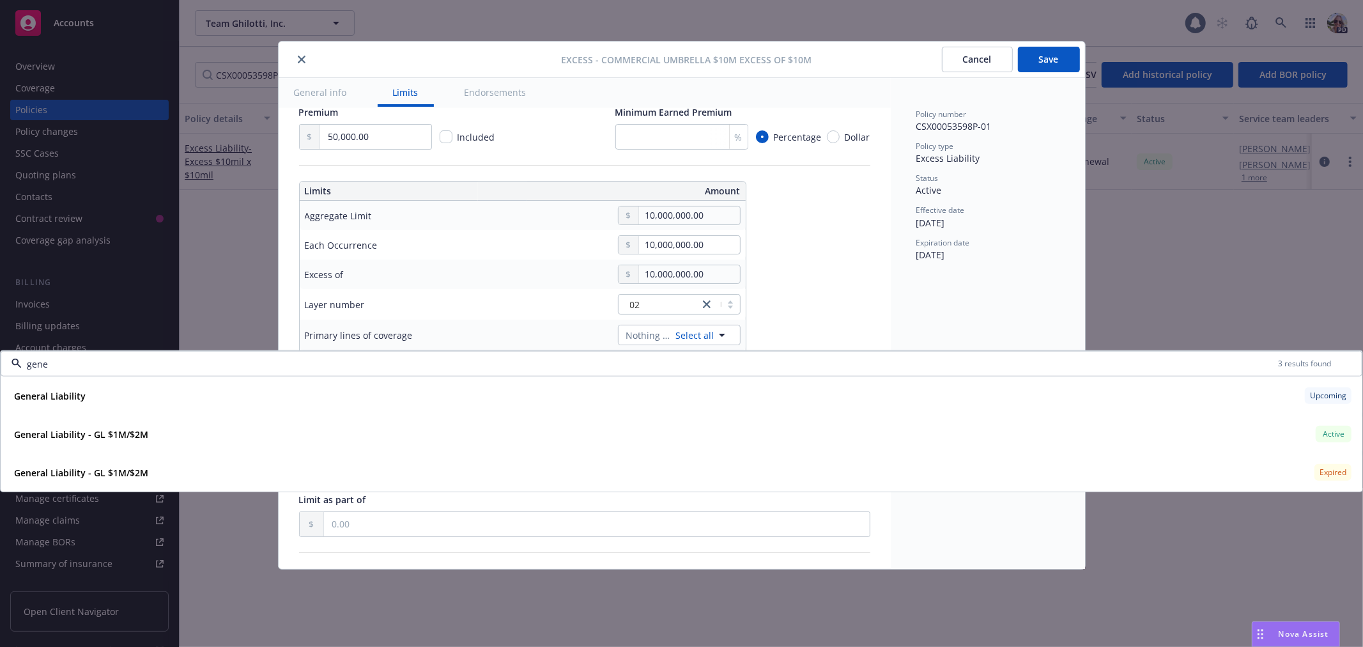
type input "gener"
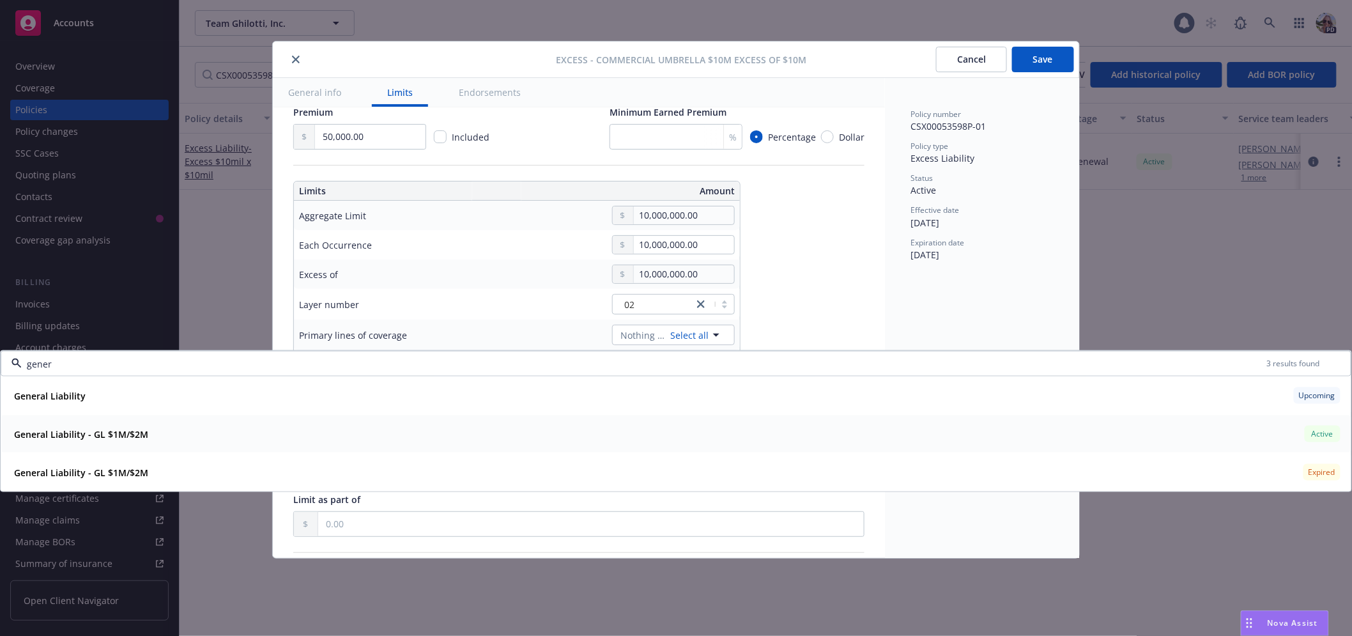
click at [131, 438] on strong "General Liability - GL $1M/$2M" at bounding box center [81, 434] width 134 height 12
type textarea "x"
type input "General Liability $10M excess of $10M"
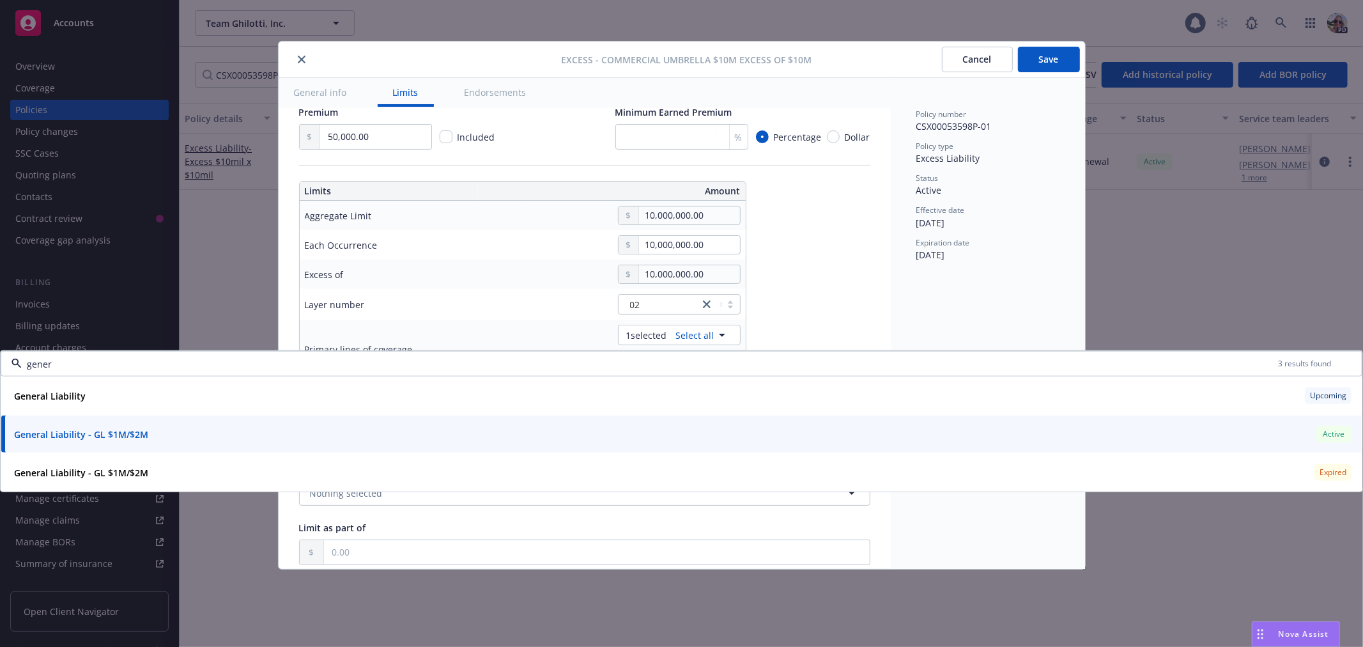
type input "gener"
click at [557, 307] on div "02" at bounding box center [619, 304] width 244 height 20
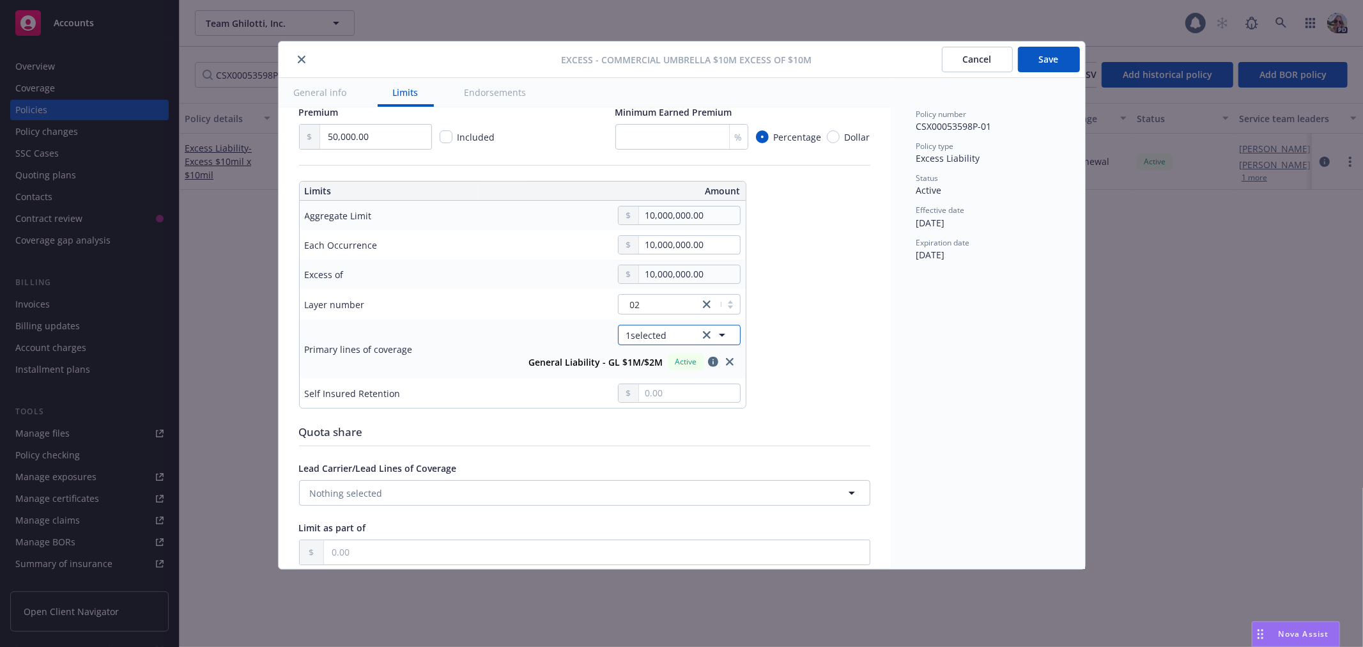
click at [679, 334] on button "1 selected" at bounding box center [679, 335] width 123 height 20
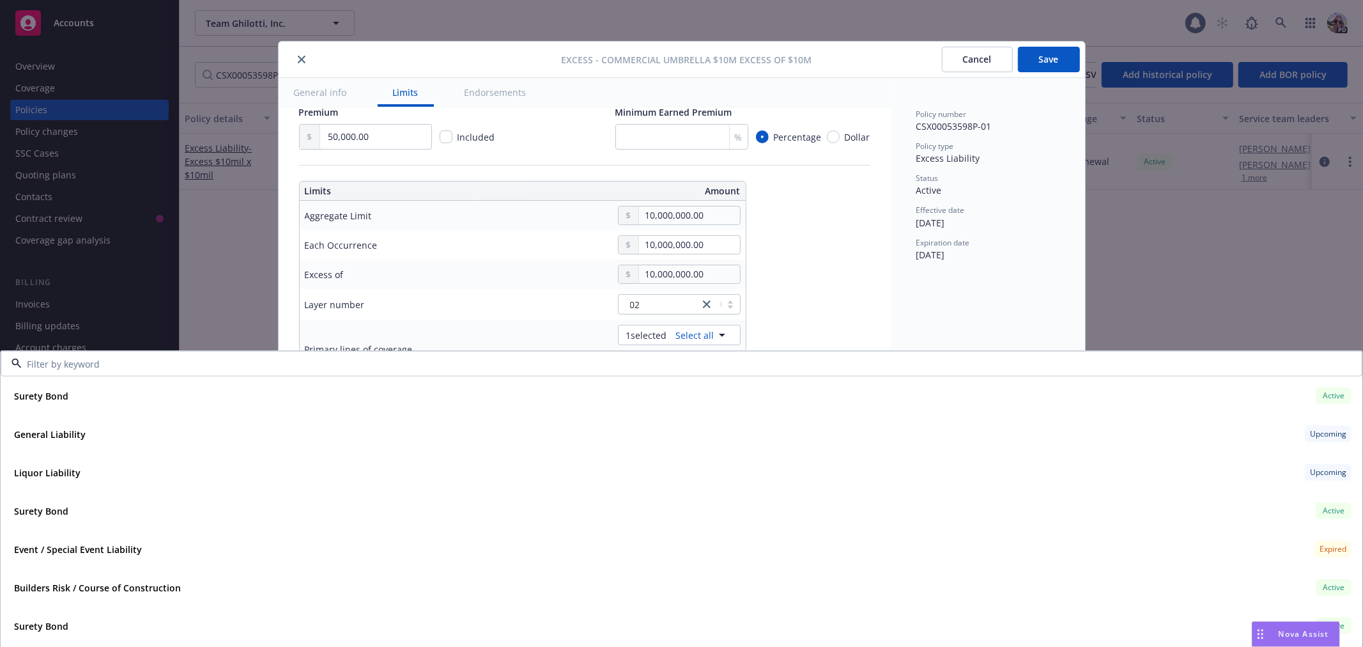
click at [420, 367] on input at bounding box center [679, 363] width 1315 height 13
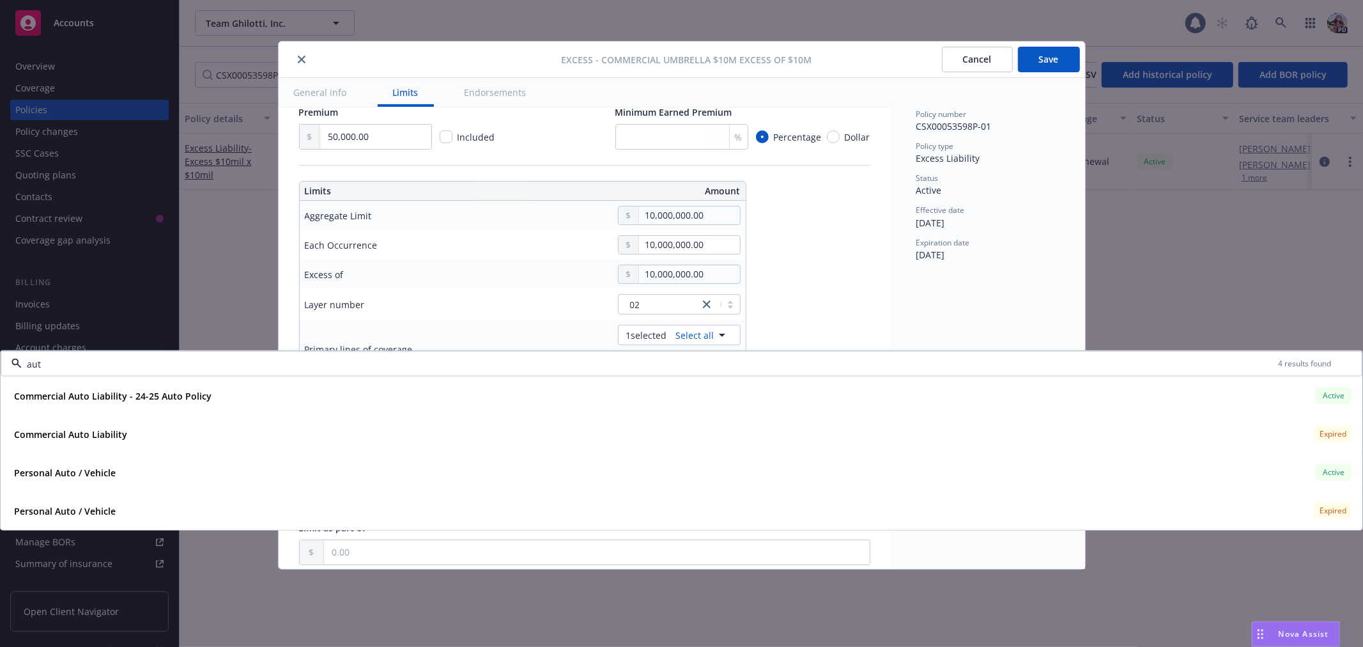
type input "auto"
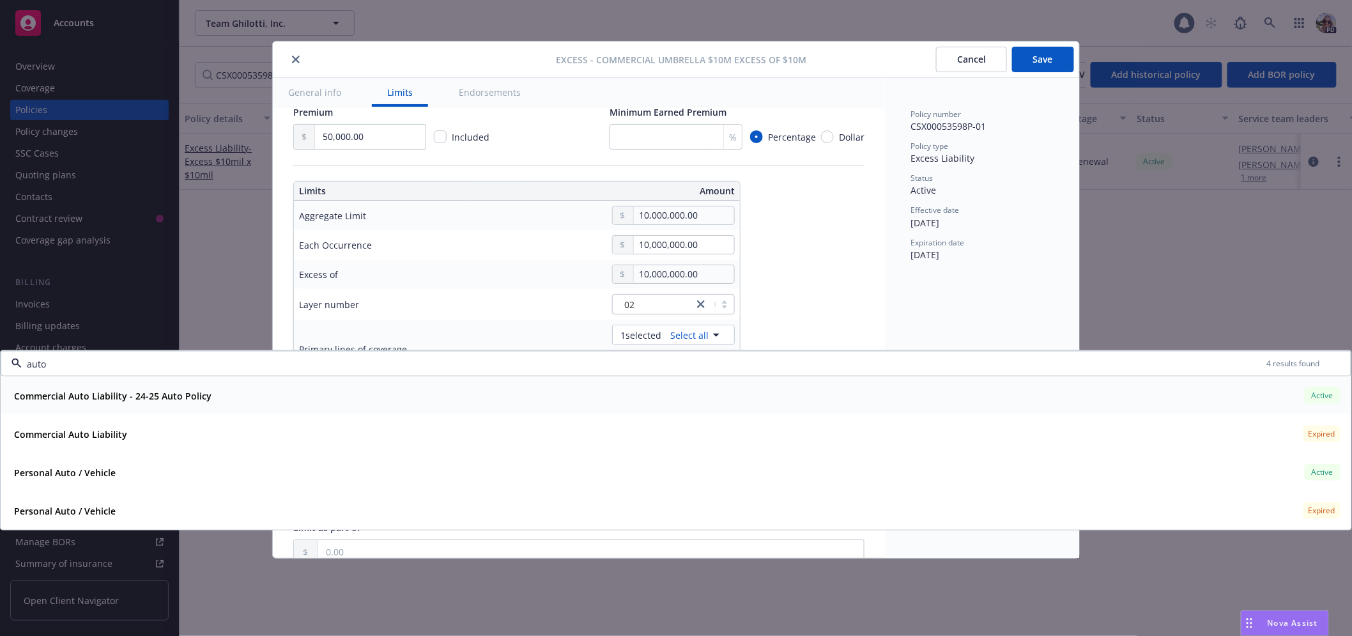
click at [1311, 391] on span "Active" at bounding box center [1323, 396] width 26 height 12
type textarea "x"
type input "$10M excess of $10M"
type textarea "x"
type input "General Liability, Commercial Auto Liability $10M excess of $10M"
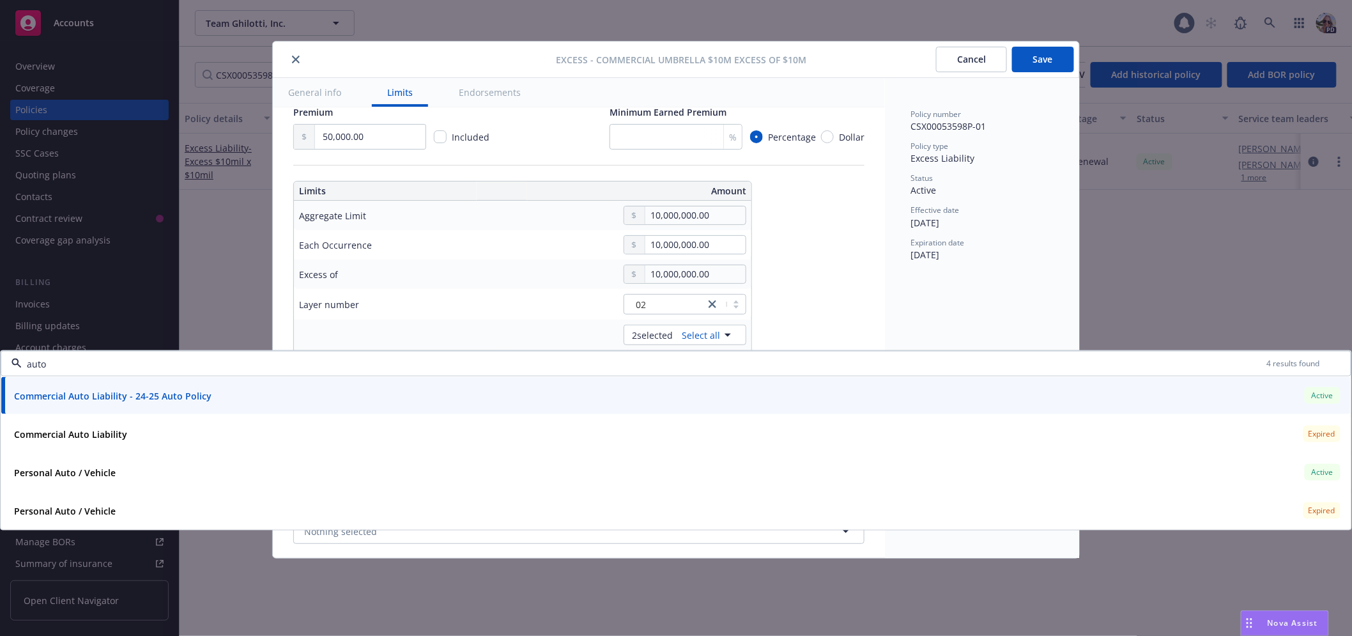
click at [221, 355] on div "auto 4 results found" at bounding box center [676, 364] width 1351 height 26
drag, startPoint x: 56, startPoint y: 367, endPoint x: 64, endPoint y: 379, distance: 13.8
click at [17, 358] on div "auto 4 results found" at bounding box center [676, 364] width 1351 height 26
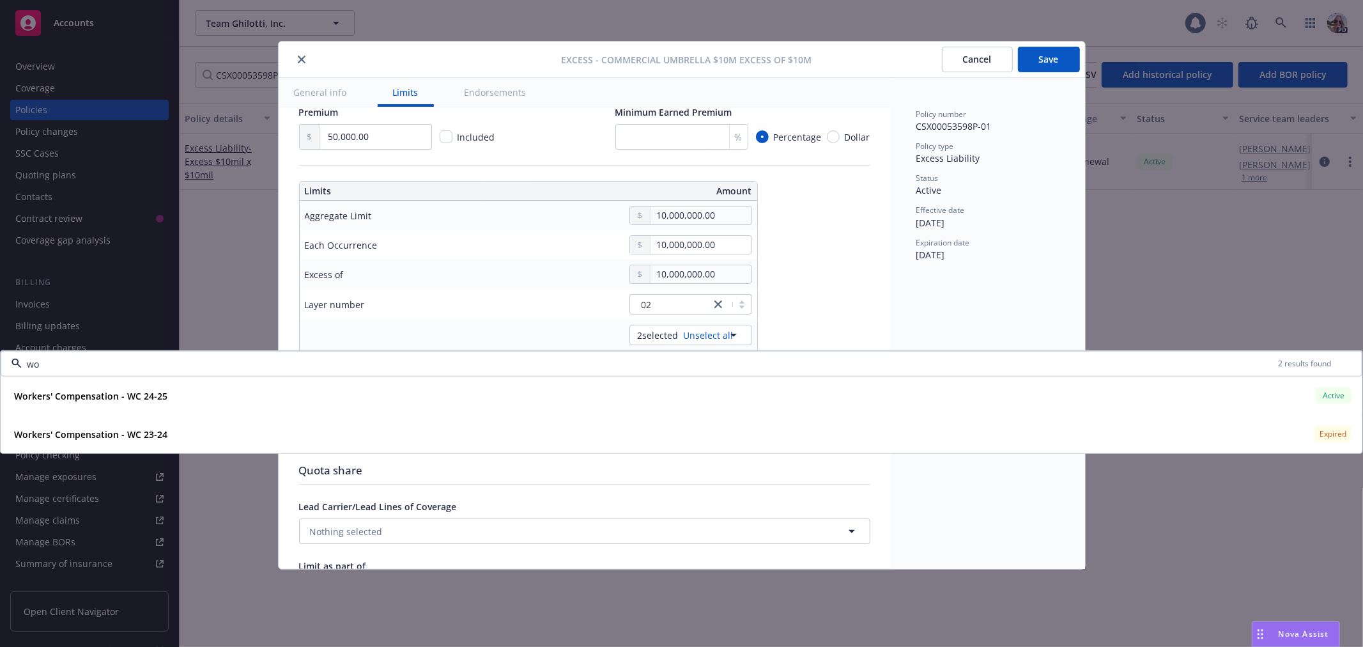
type input "wor"
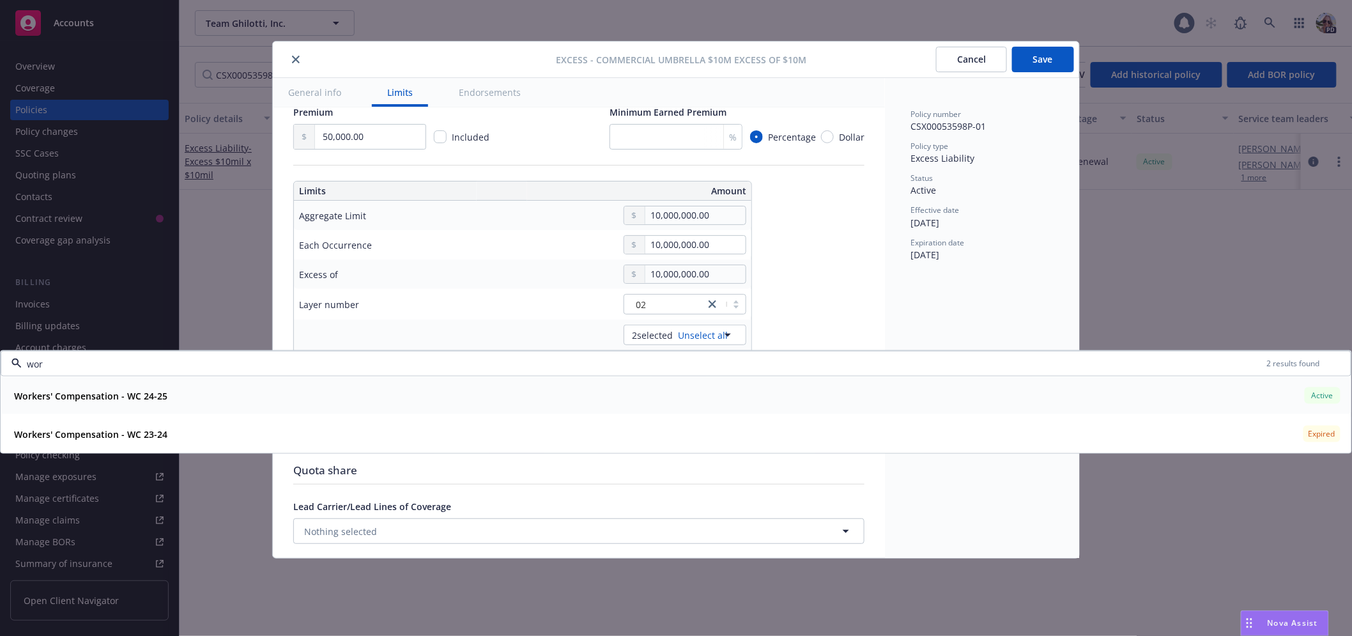
click at [83, 391] on strong "Workers' Compensation - WC 24-25" at bounding box center [90, 395] width 153 height 12
type textarea "x"
type input "$10M excess of $10M"
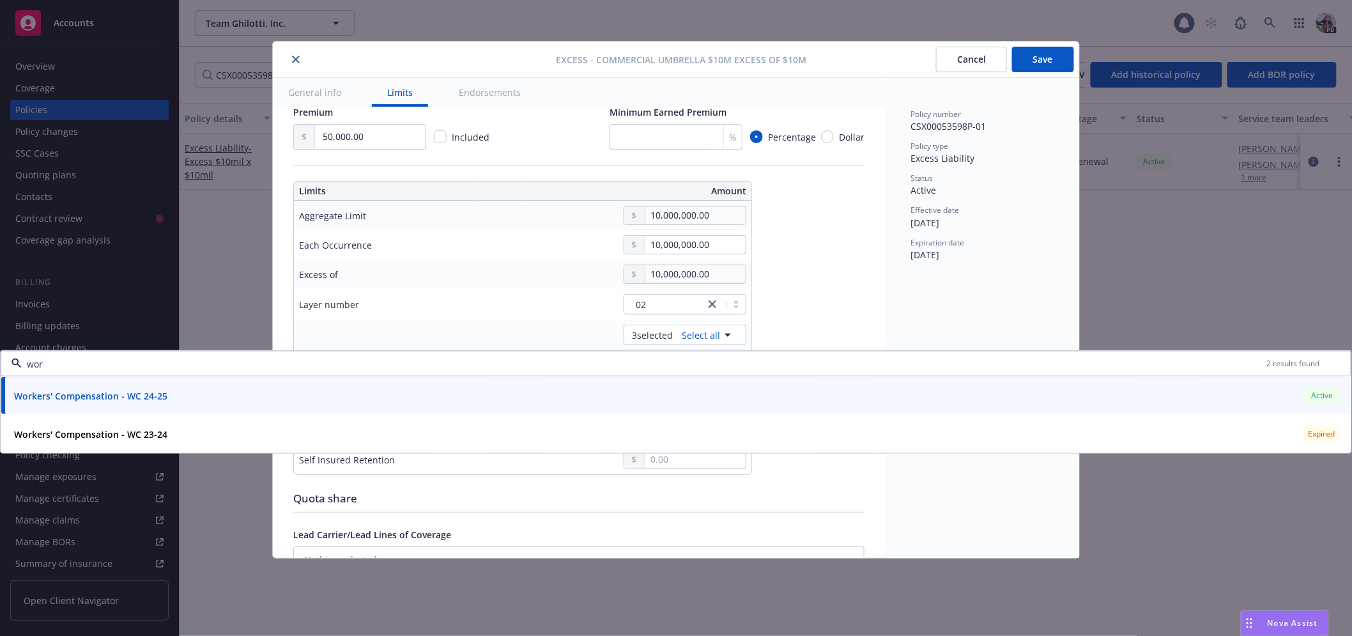
type textarea "x"
type input "Workers' Compensation, Commercial Package, Commercial Auto $10M excess of $10M"
drag, startPoint x: 49, startPoint y: 361, endPoint x: 22, endPoint y: 358, distance: 27.0
click at [22, 358] on input "wor" at bounding box center [644, 363] width 1245 height 13
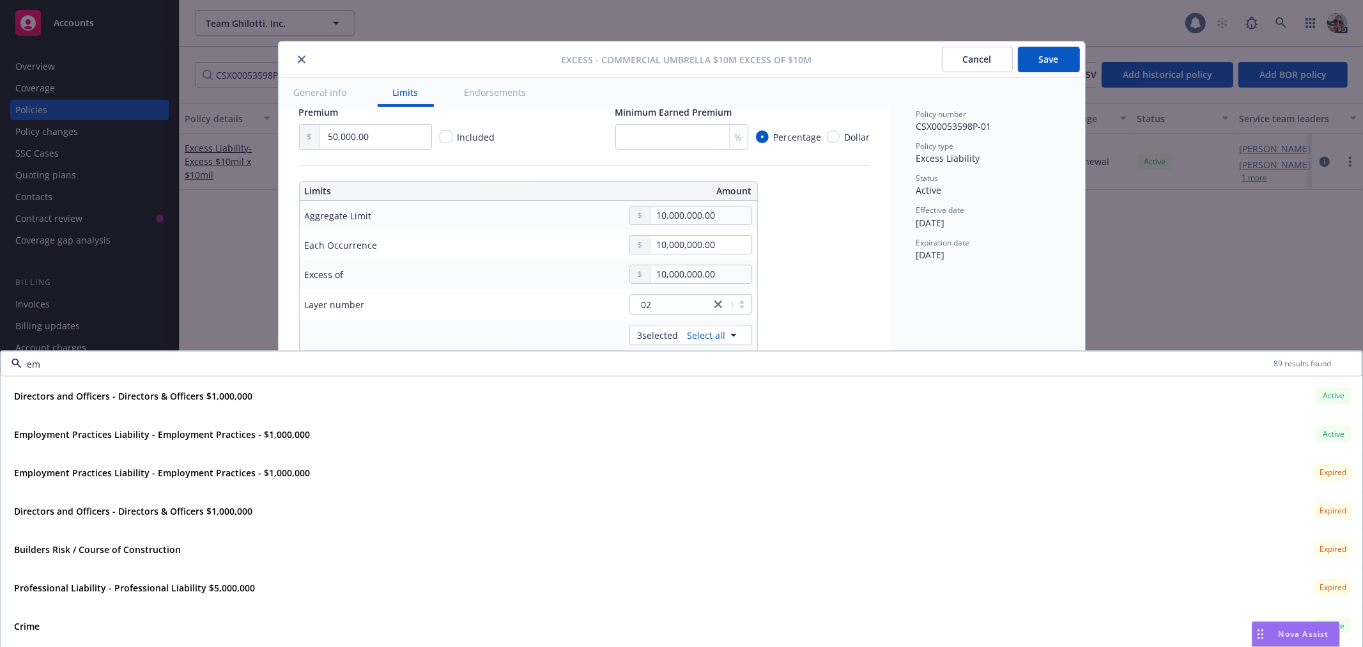
type input "emp"
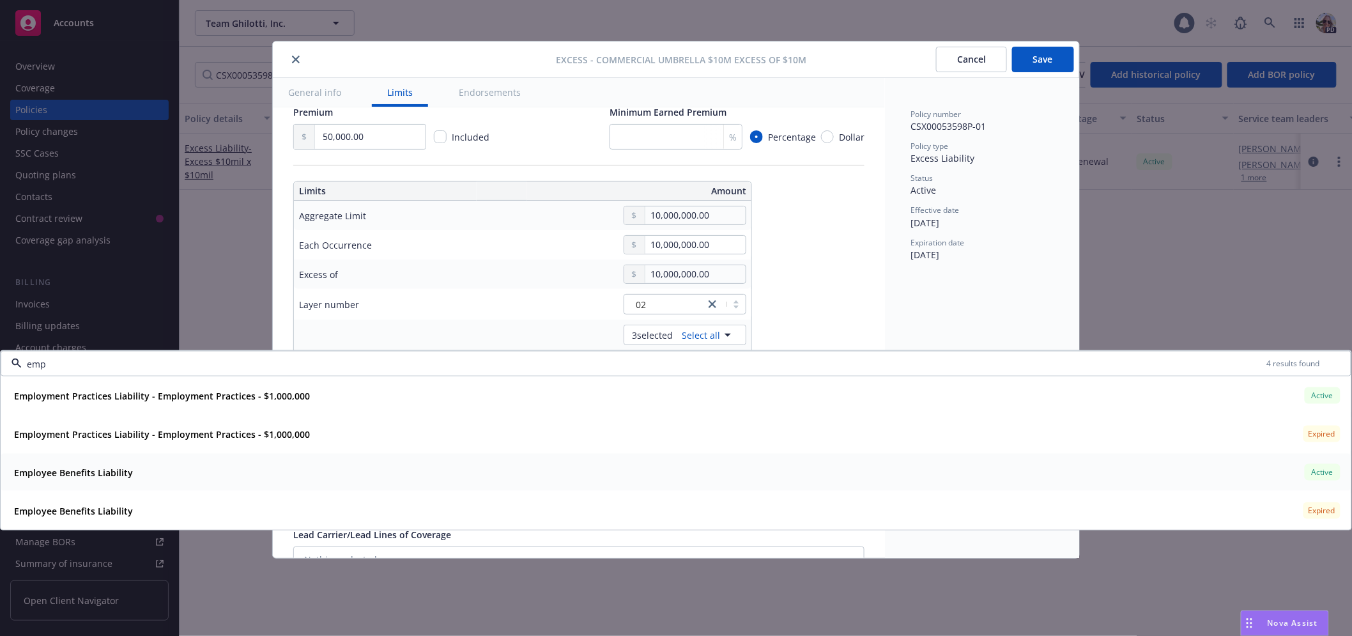
click at [62, 469] on strong "Employee Benefits Liability" at bounding box center [73, 472] width 119 height 12
type textarea "x"
type input "$10M excess of $10M"
type textarea "x"
type input "Workers' Compensation, Commercial Package, Commercial Auto $10M excess of $10M"
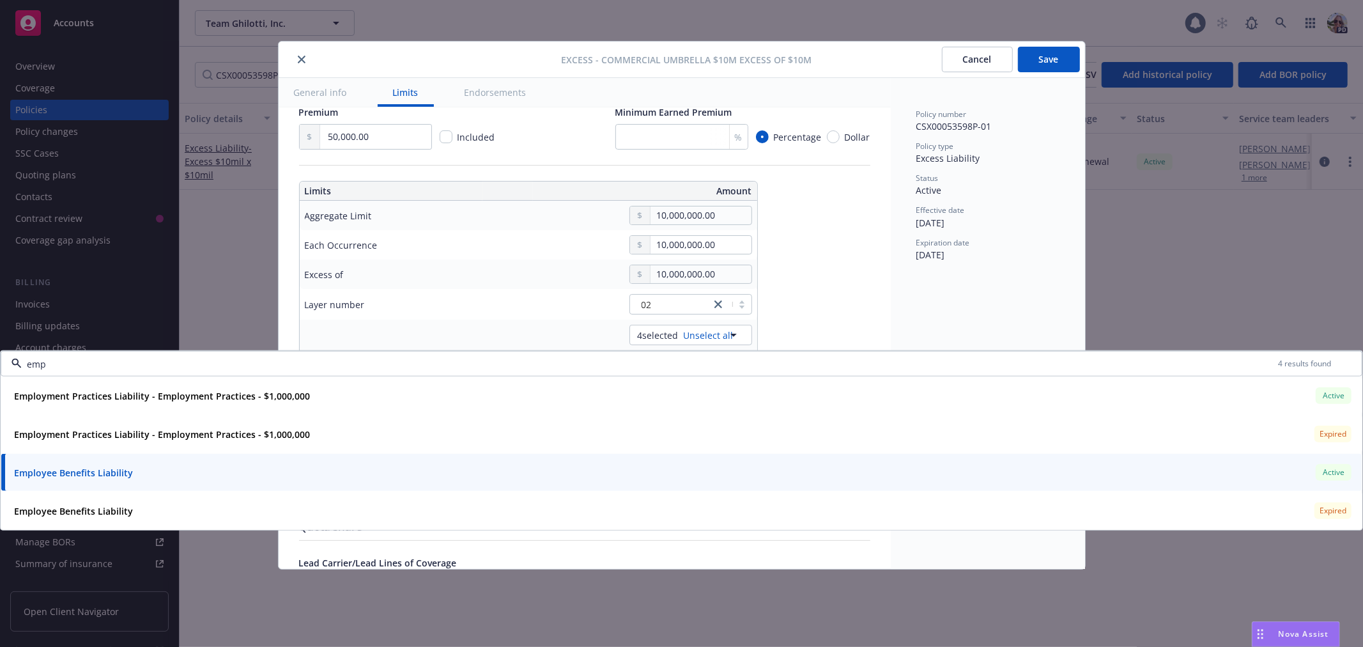
type input "emp"
click at [801, 234] on div "Display name Workers' Compensation, Commercial Package, Commercial Auto $10M ex…" at bounding box center [584, 498] width 571 height 1306
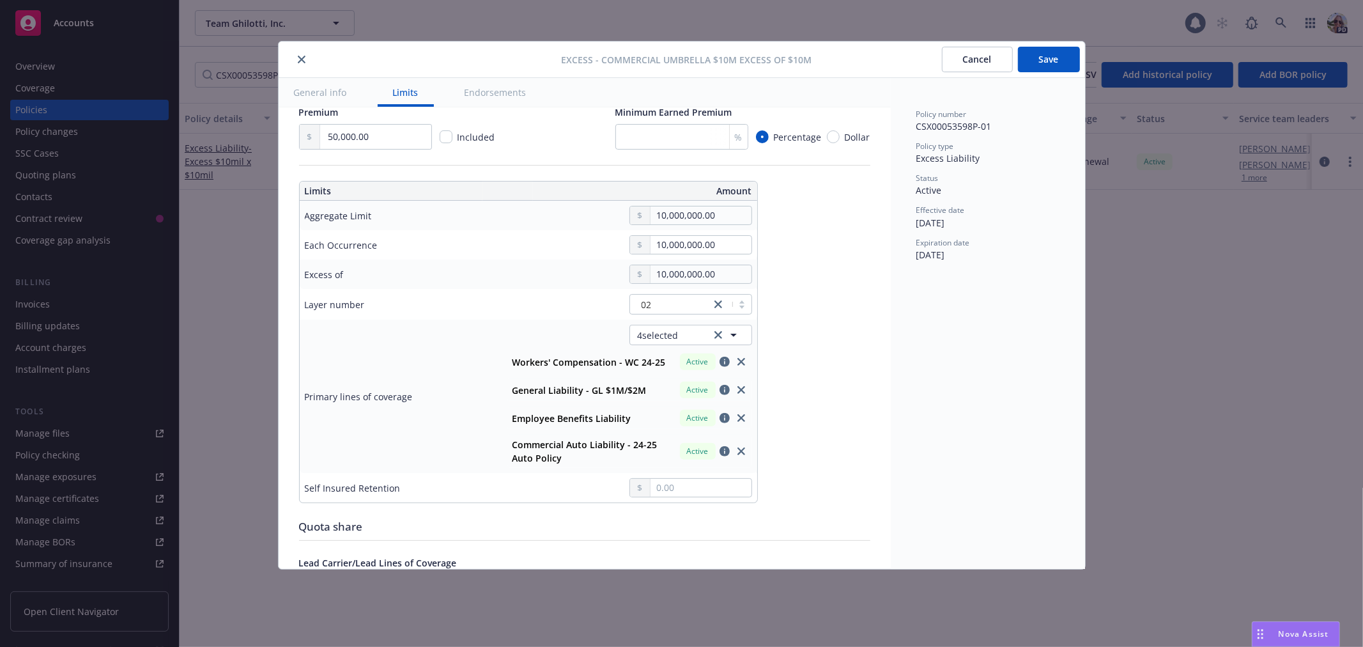
click at [1045, 56] on button "Save" at bounding box center [1049, 60] width 62 height 26
type textarea "x"
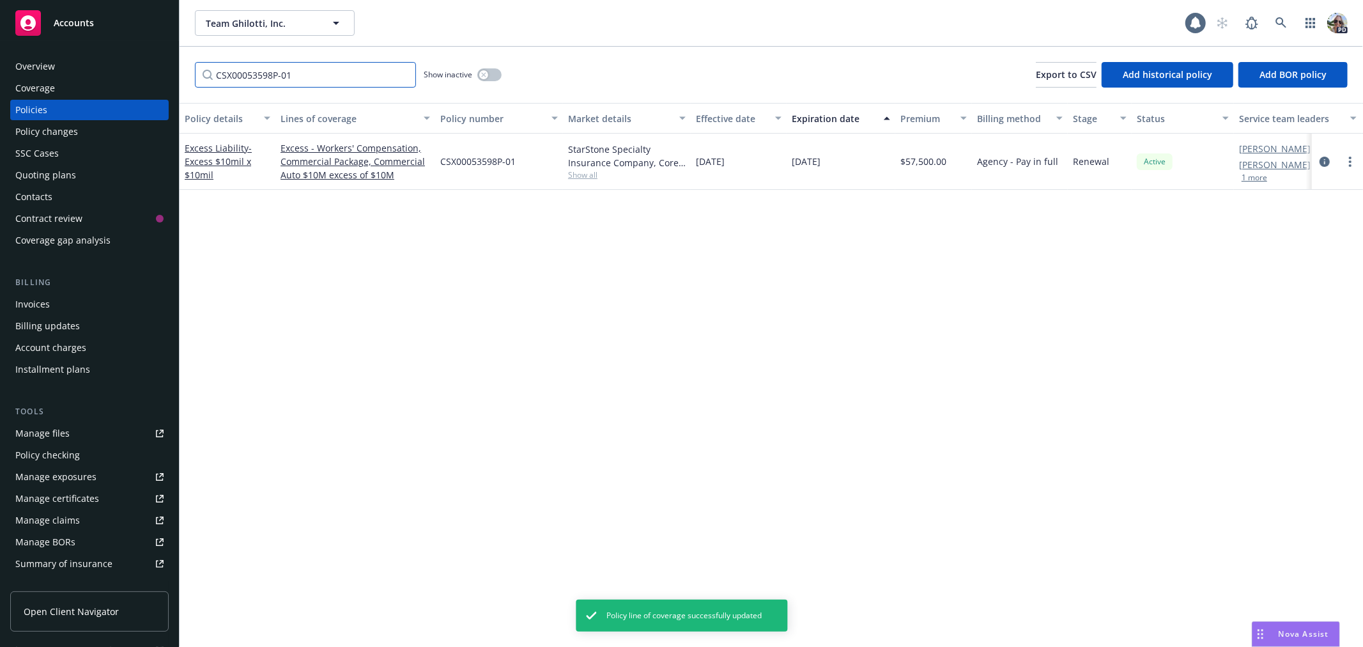
click at [404, 73] on input "CSX00053598P-01" at bounding box center [305, 75] width 221 height 26
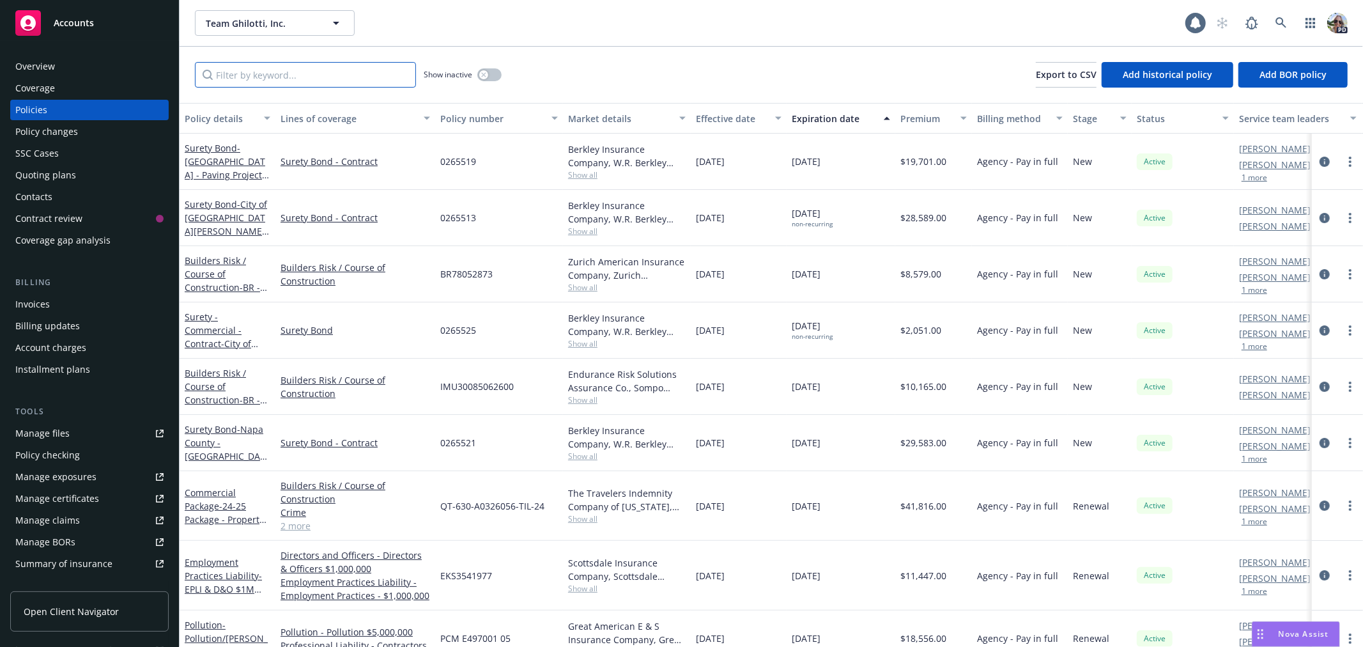
click at [291, 77] on input "Filter by keyword..." at bounding box center [305, 75] width 221 height 26
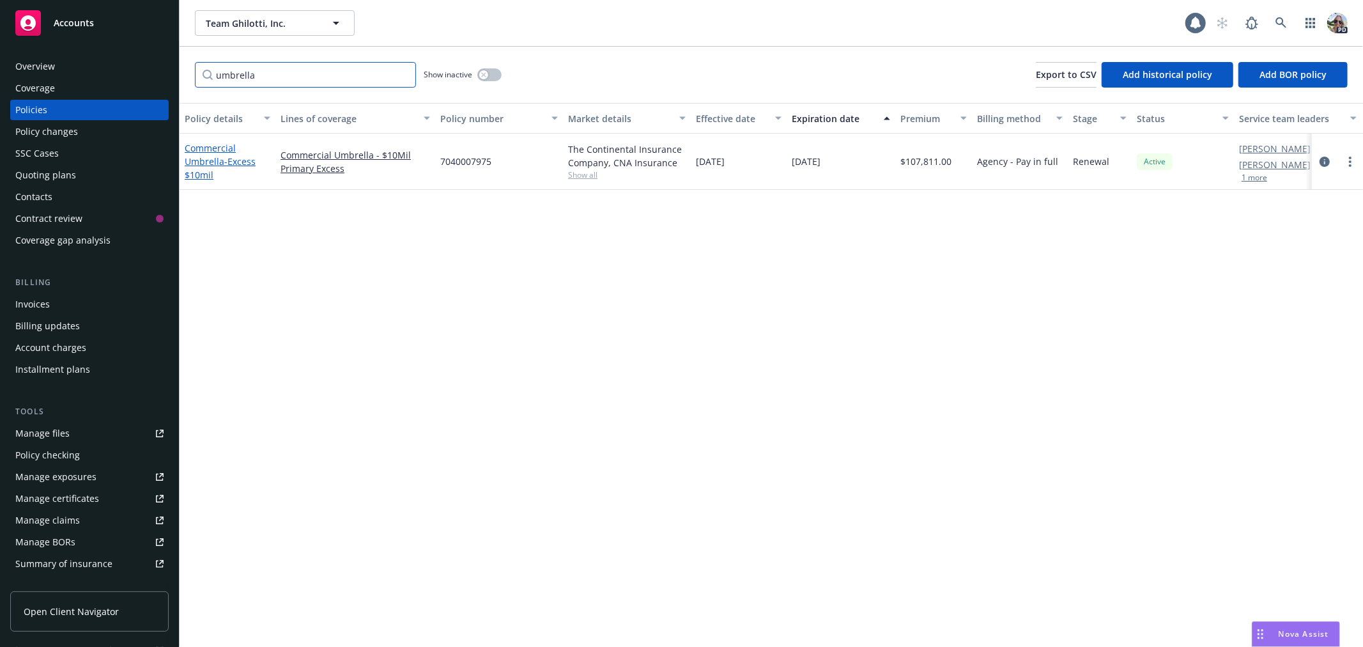
type input "umbrella"
click at [226, 164] on span "- Excess $10mil" at bounding box center [220, 168] width 71 height 26
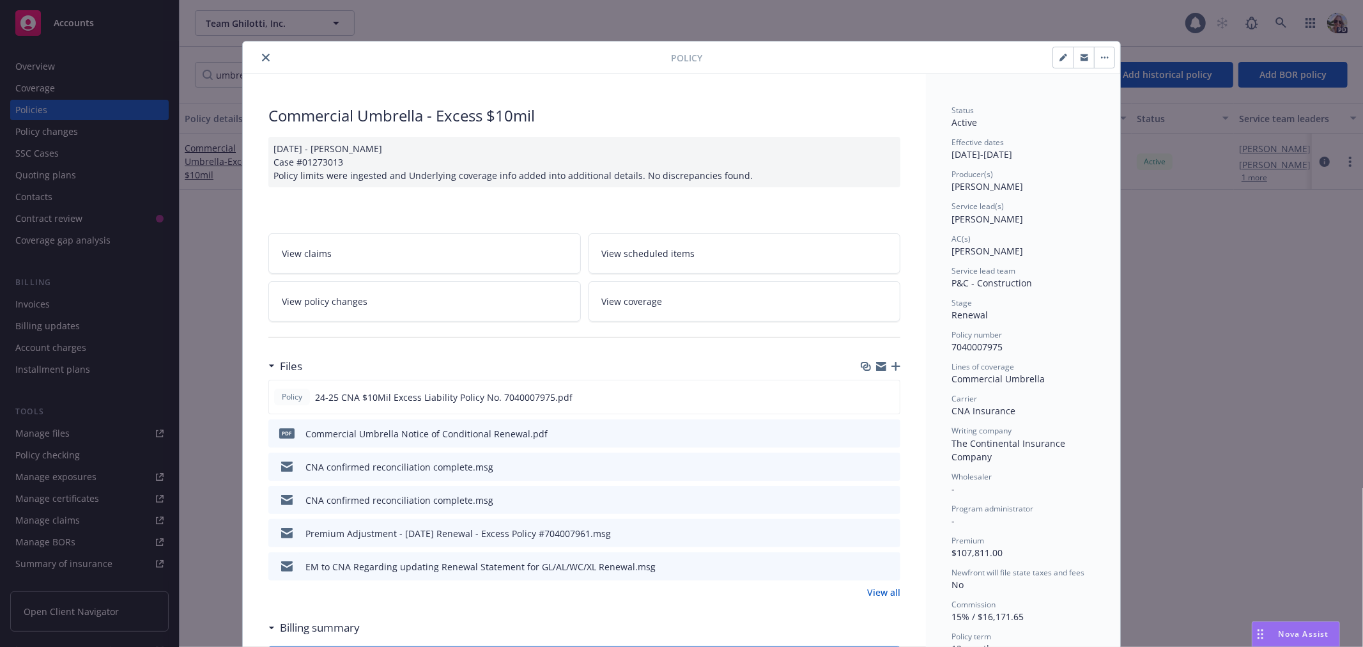
click at [1053, 56] on button "button" at bounding box center [1063, 57] width 20 height 20
select select "RENEWAL"
select select "12"
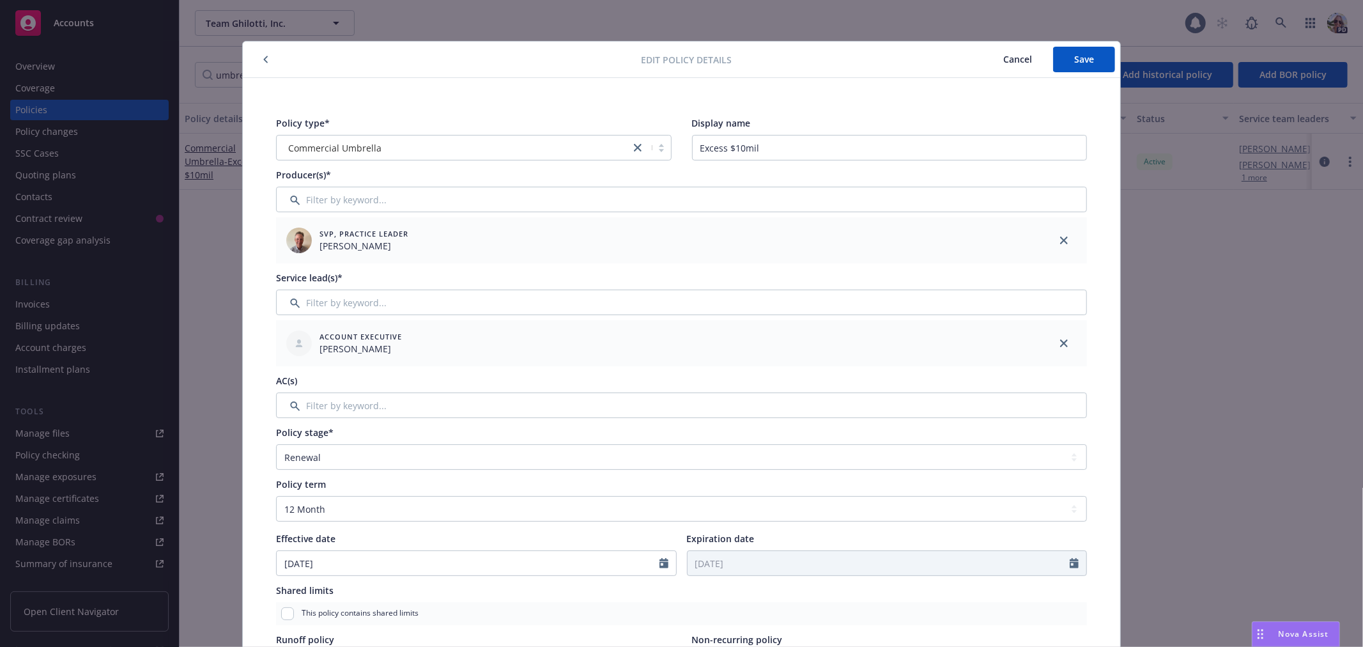
drag, startPoint x: 1021, startPoint y: 52, endPoint x: 994, endPoint y: 45, distance: 28.4
click at [1020, 52] on button "Cancel" at bounding box center [1017, 60] width 71 height 26
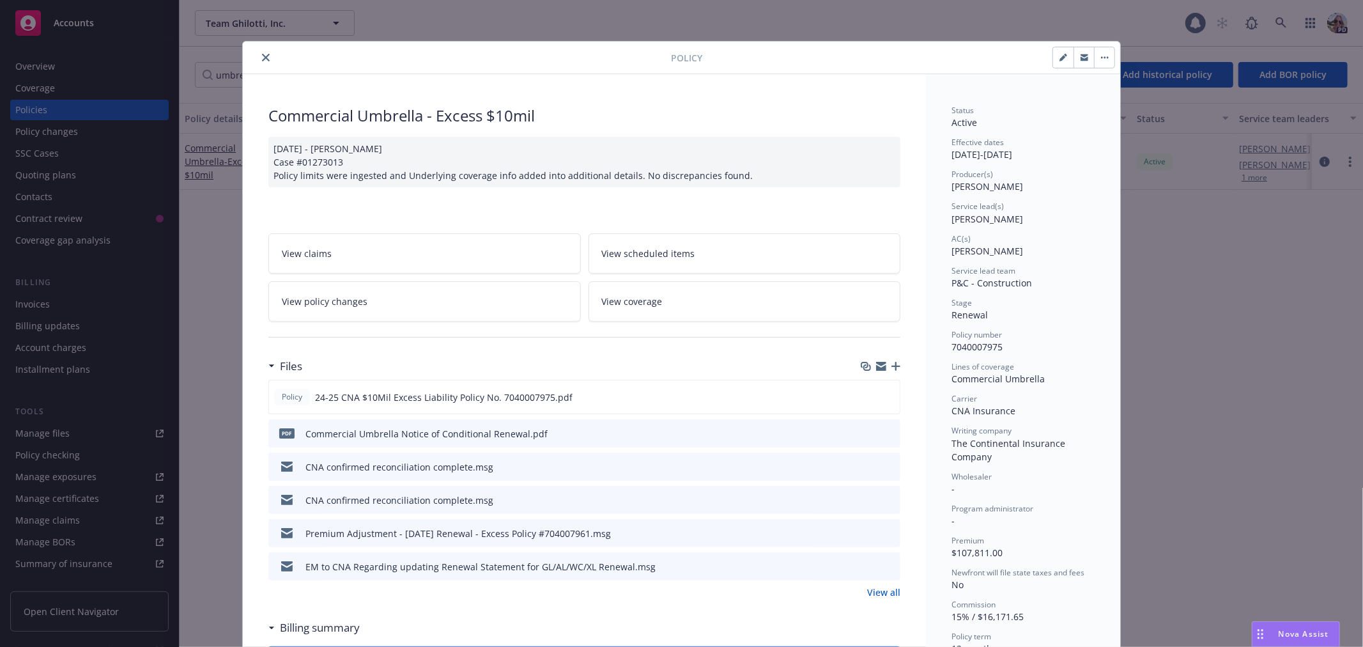
click at [262, 58] on icon "close" at bounding box center [266, 58] width 8 height 8
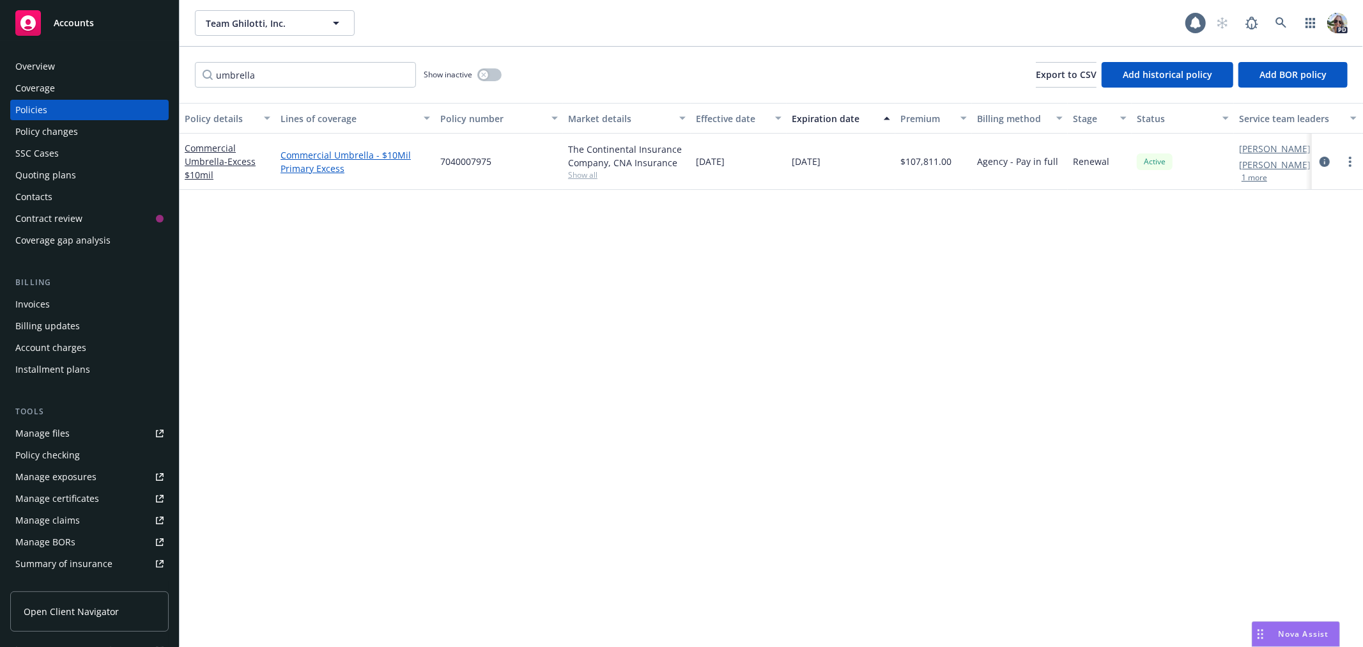
click at [312, 157] on link "Commercial Umbrella - $10Mil Primary Excess" at bounding box center [356, 161] width 150 height 27
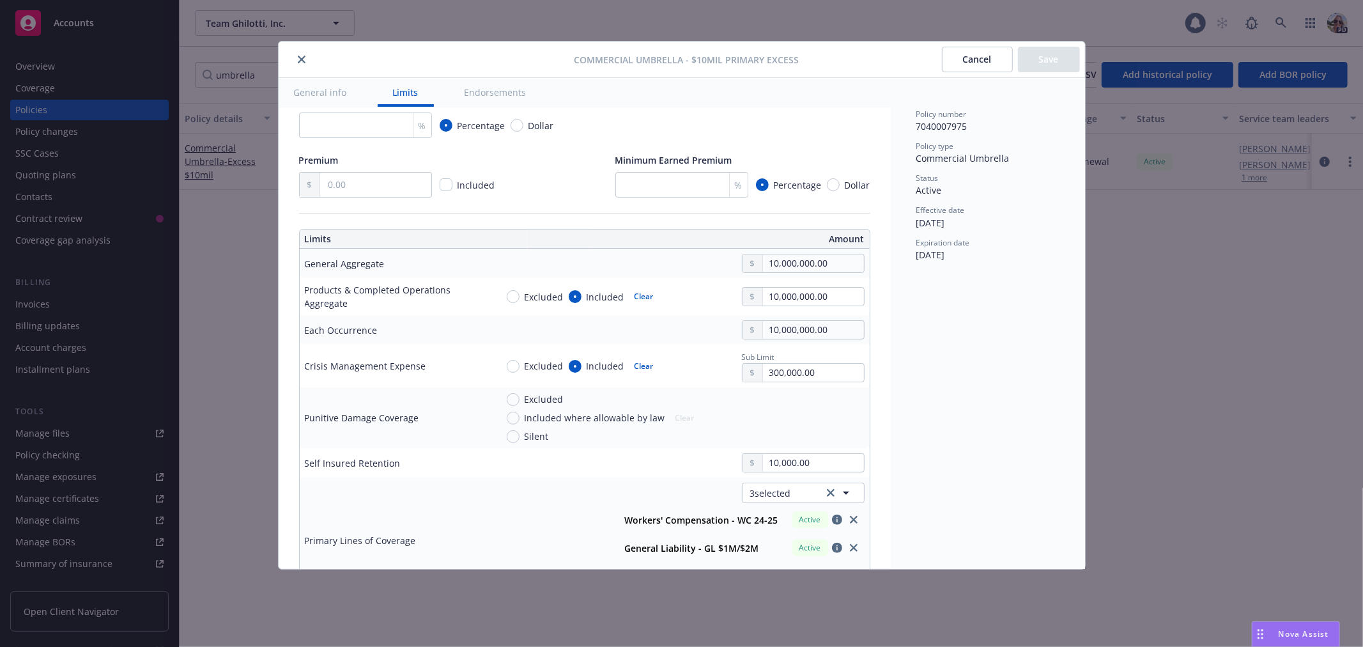
type textarea "x"
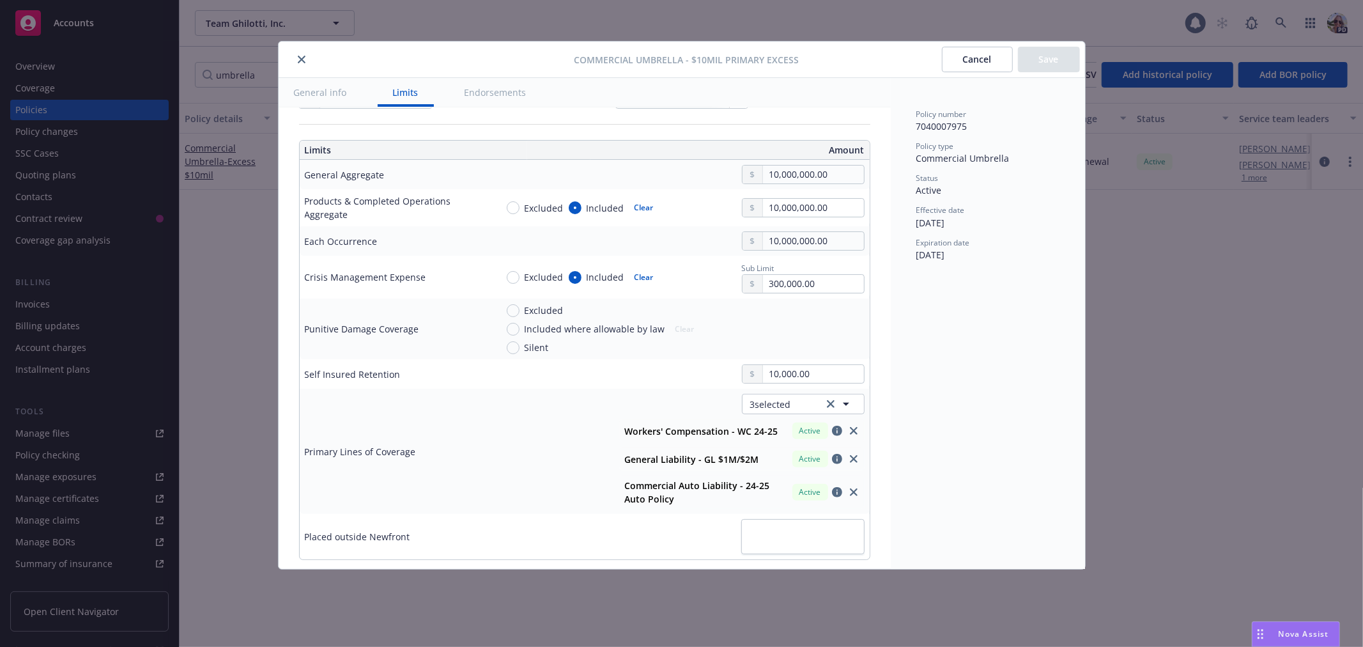
scroll to position [368, 0]
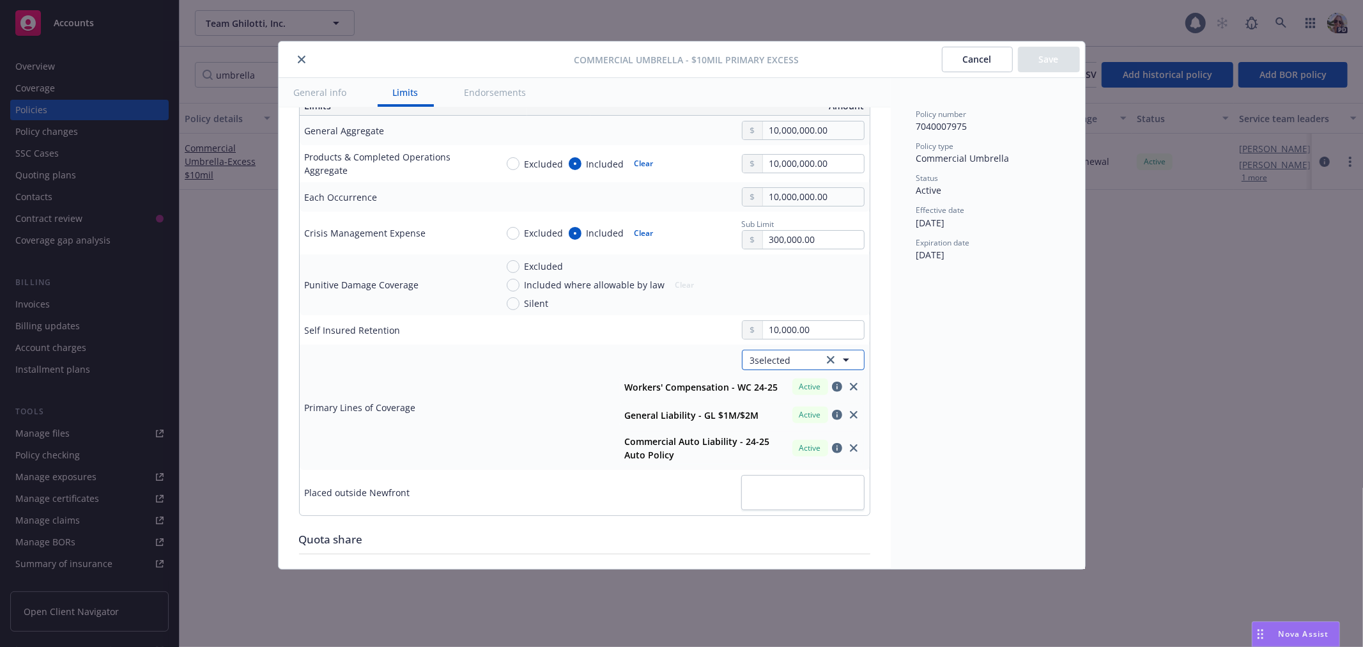
click at [789, 358] on button "3 selected" at bounding box center [803, 360] width 123 height 20
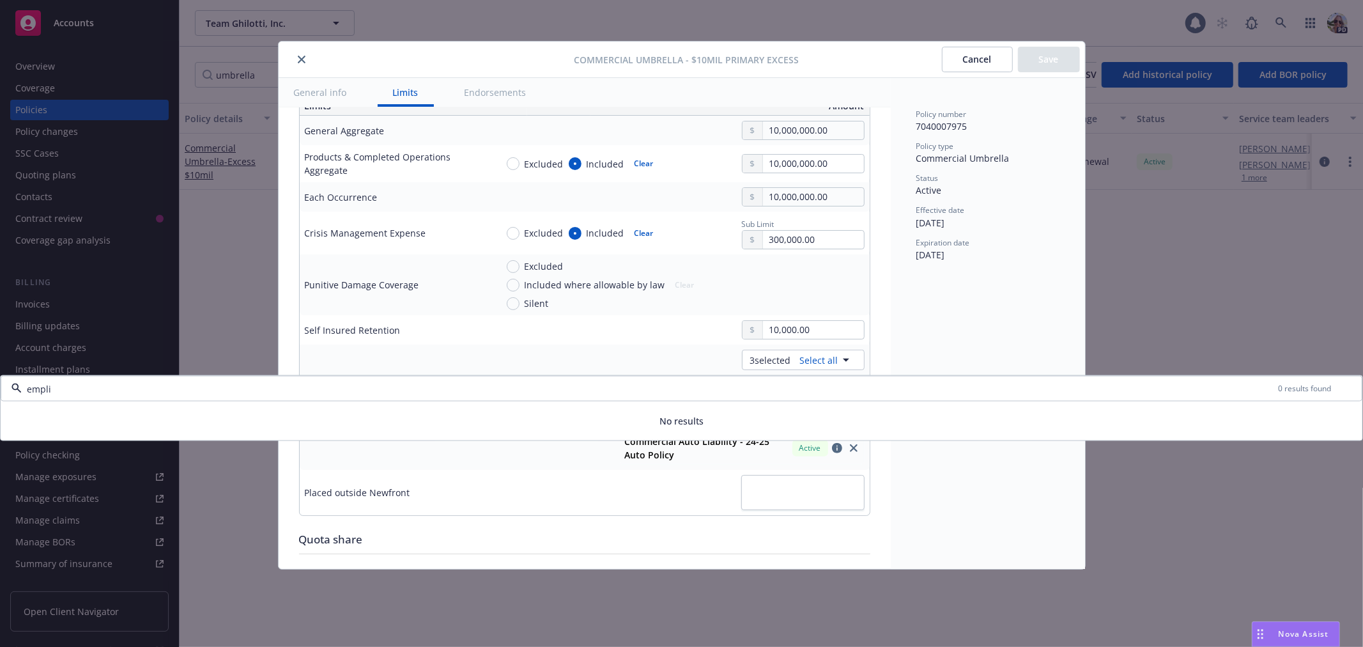
type input "empl"
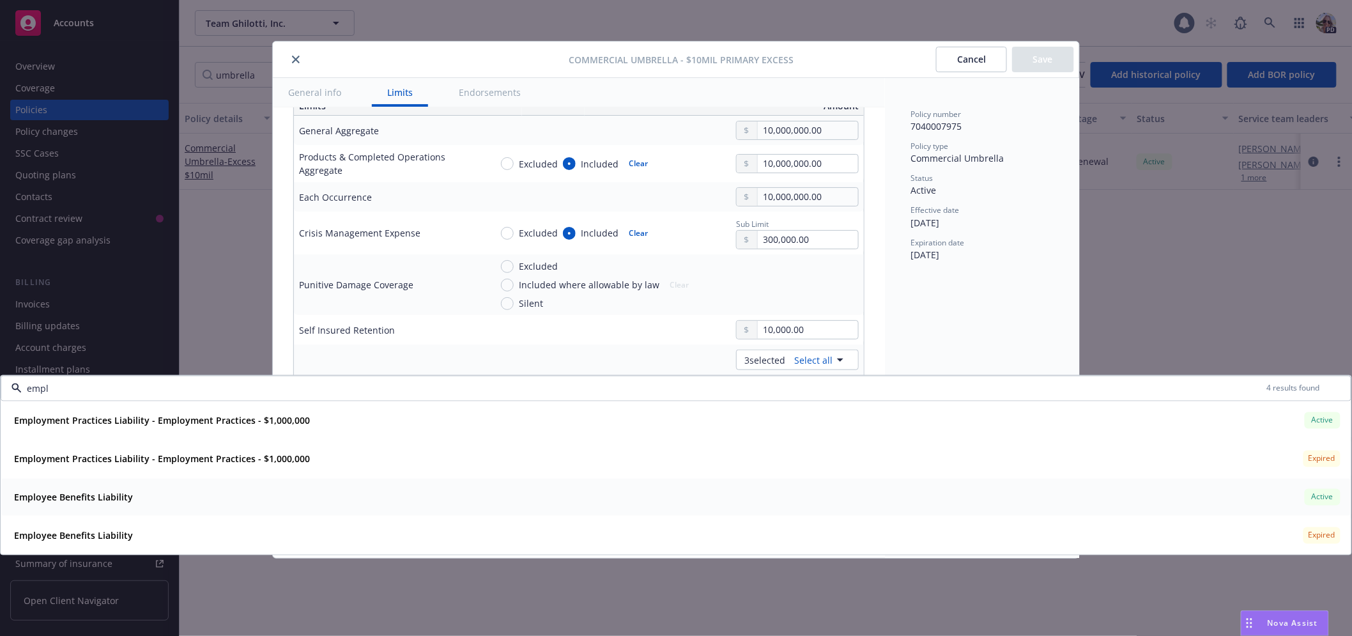
click at [34, 497] on strong "Employee Benefits Liability" at bounding box center [73, 497] width 119 height 12
type textarea "x"
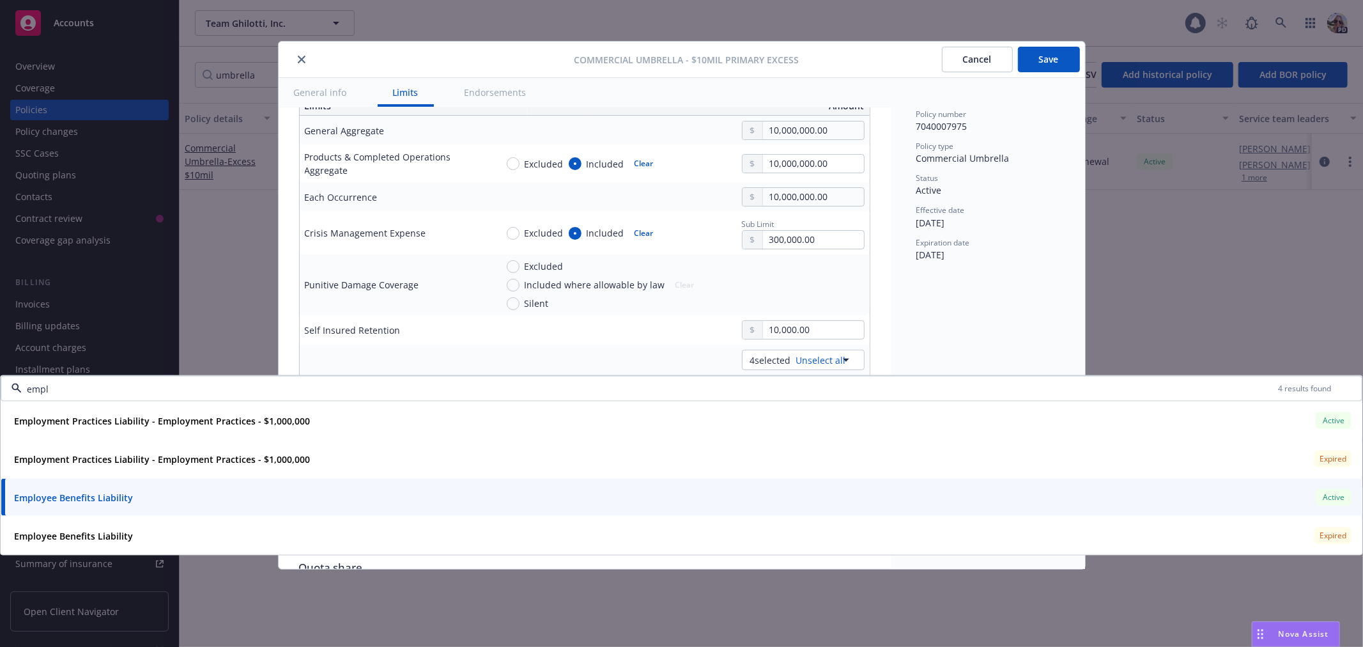
type input "empl"
drag, startPoint x: 838, startPoint y: 49, endPoint x: 973, endPoint y: 45, distance: 134.9
click at [839, 49] on div "Cancel Save" at bounding box center [939, 60] width 281 height 26
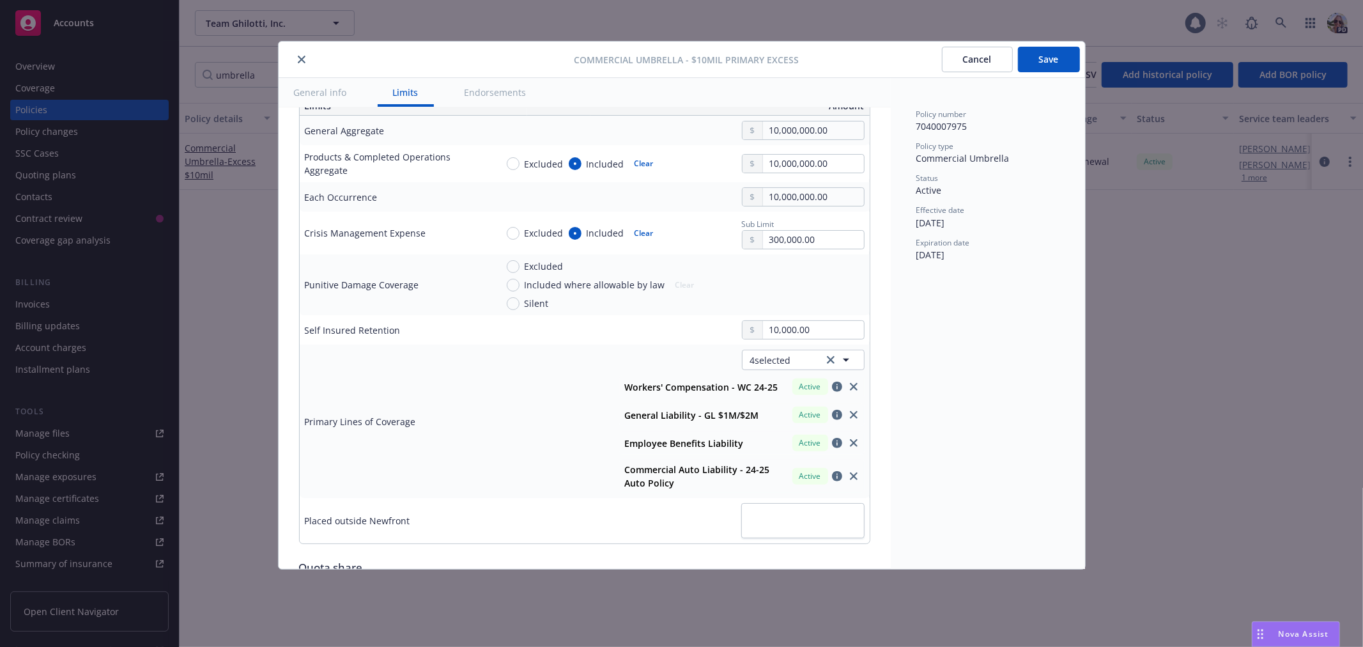
click at [1045, 61] on button "Save" at bounding box center [1049, 60] width 62 height 26
type textarea "x"
